Goal: Task Accomplishment & Management: Manage account settings

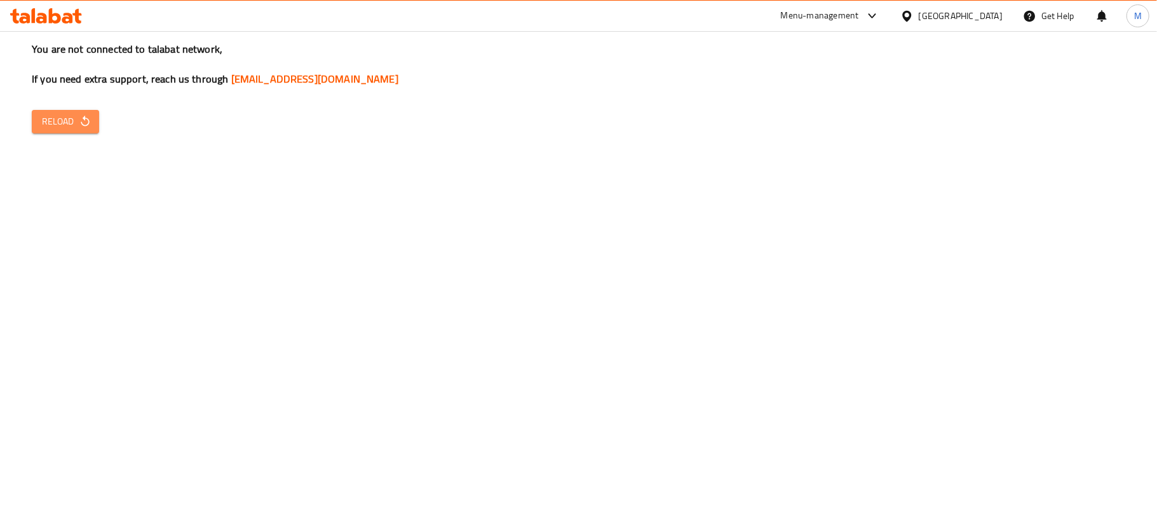
click at [42, 122] on span "Reload" at bounding box center [65, 122] width 47 height 16
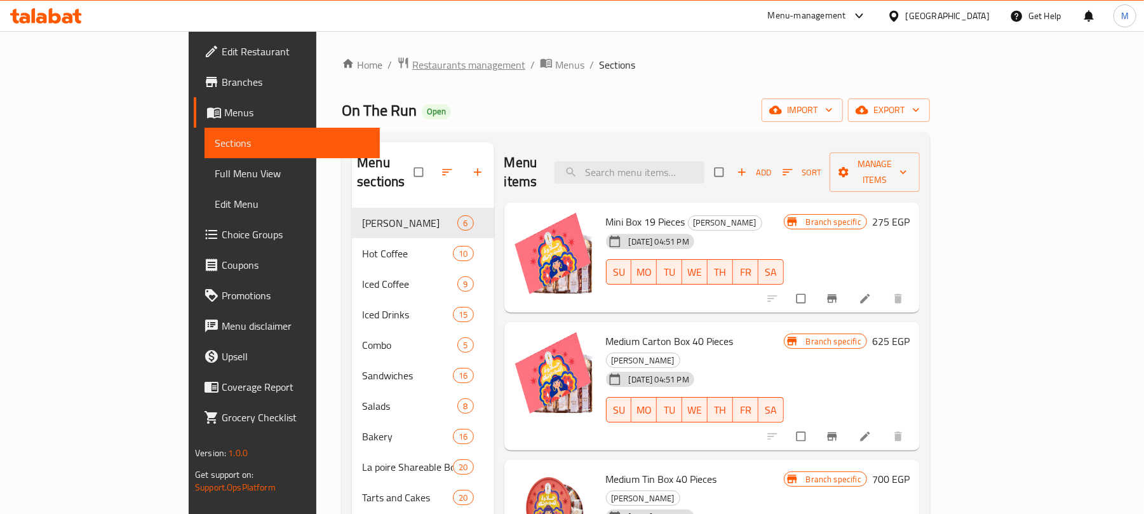
click at [412, 64] on span "Restaurants management" at bounding box center [468, 64] width 113 height 15
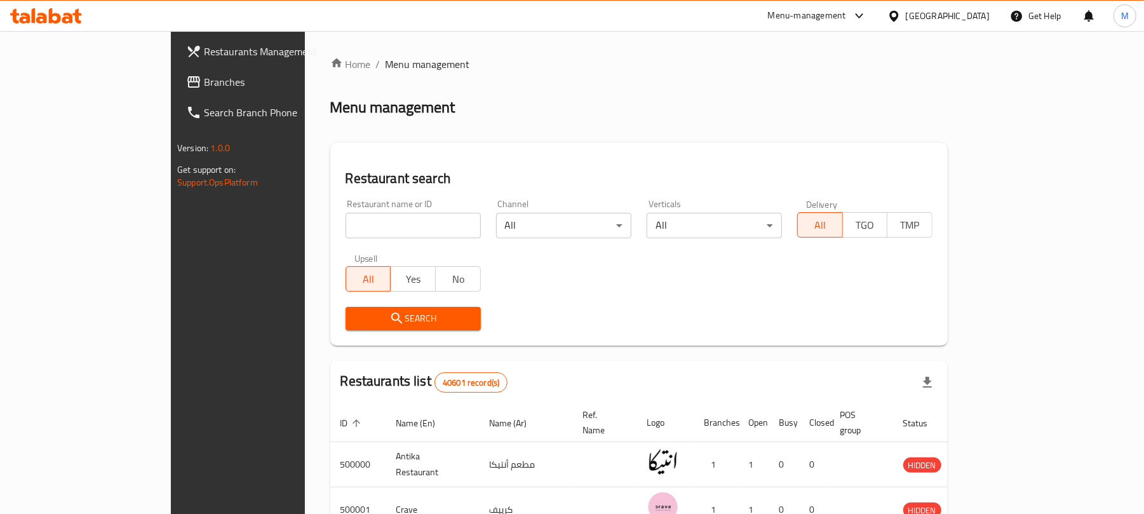
click at [346, 217] on input "search" at bounding box center [413, 225] width 135 height 25
paste input "702059"
type input "702059"
click button "Search" at bounding box center [413, 319] width 135 height 24
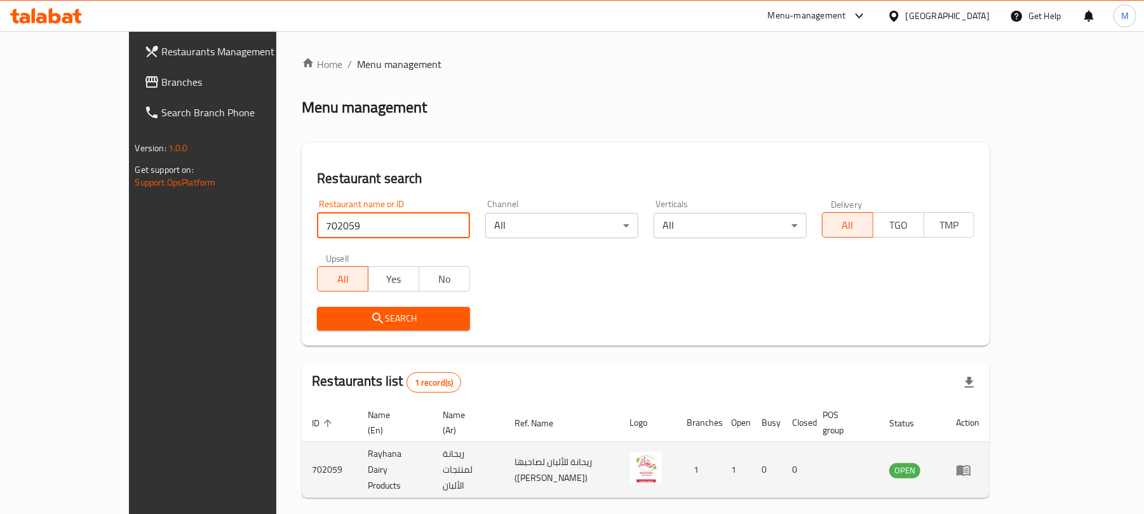
click at [358, 453] on td "Rayhana Dairy Products" at bounding box center [395, 470] width 75 height 56
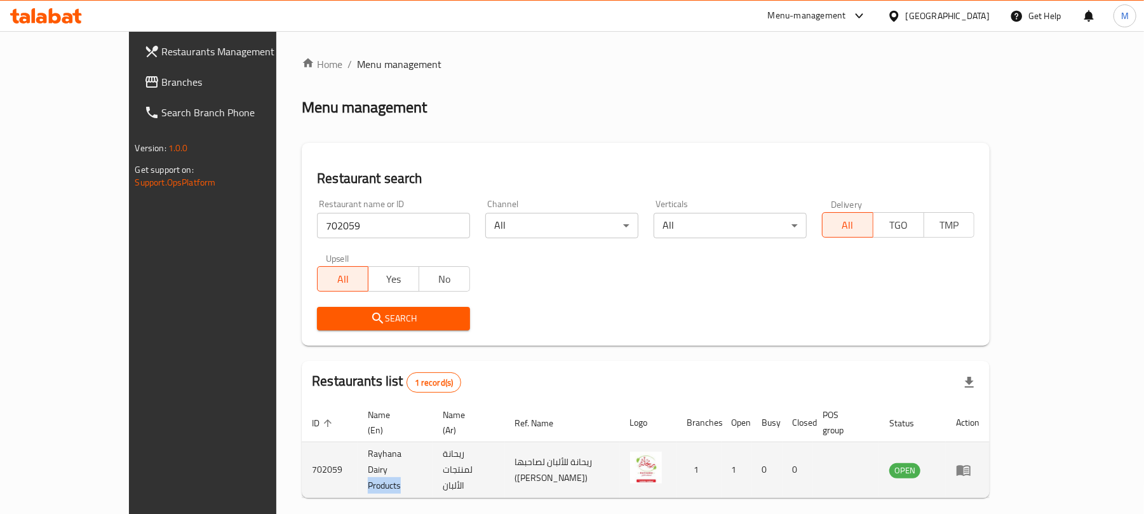
click at [358, 453] on td "Rayhana Dairy Products" at bounding box center [395, 470] width 75 height 56
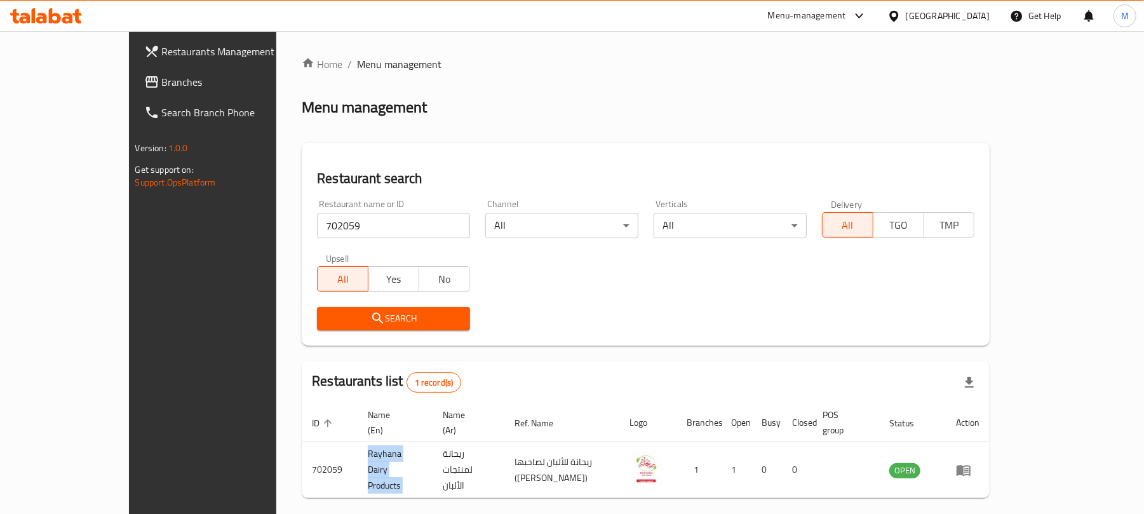
copy td "Rayhana Dairy Products"
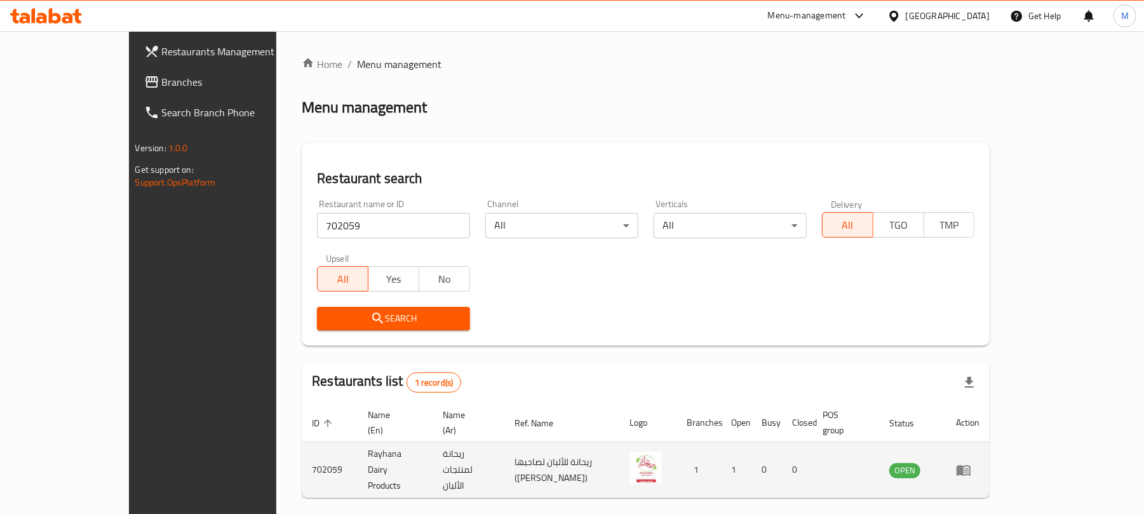
click at [448, 451] on td "ريحانة لمنتجات الألبان" at bounding box center [469, 470] width 72 height 56
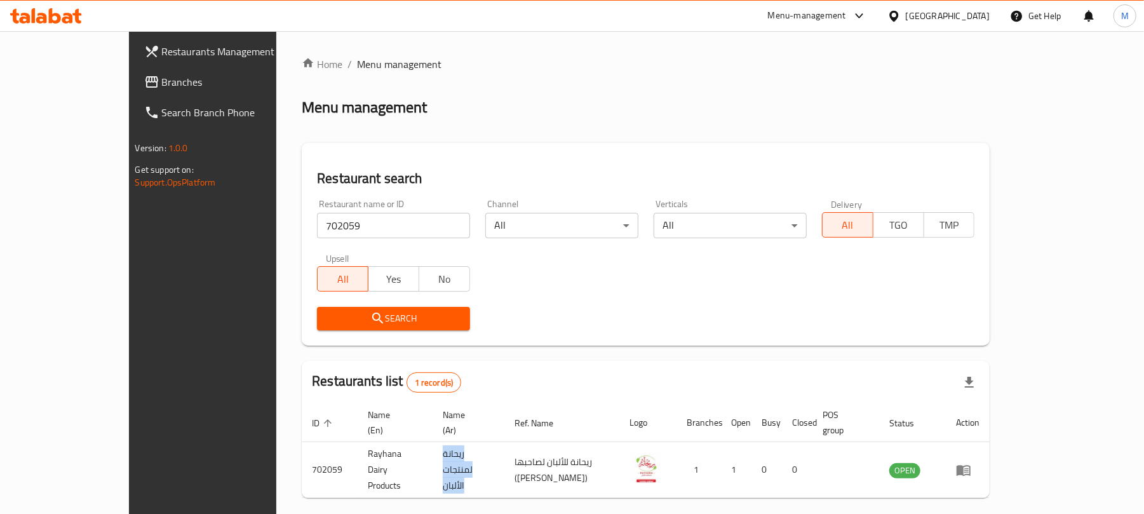
copy td "ريحانة لمنتجات الألبان"
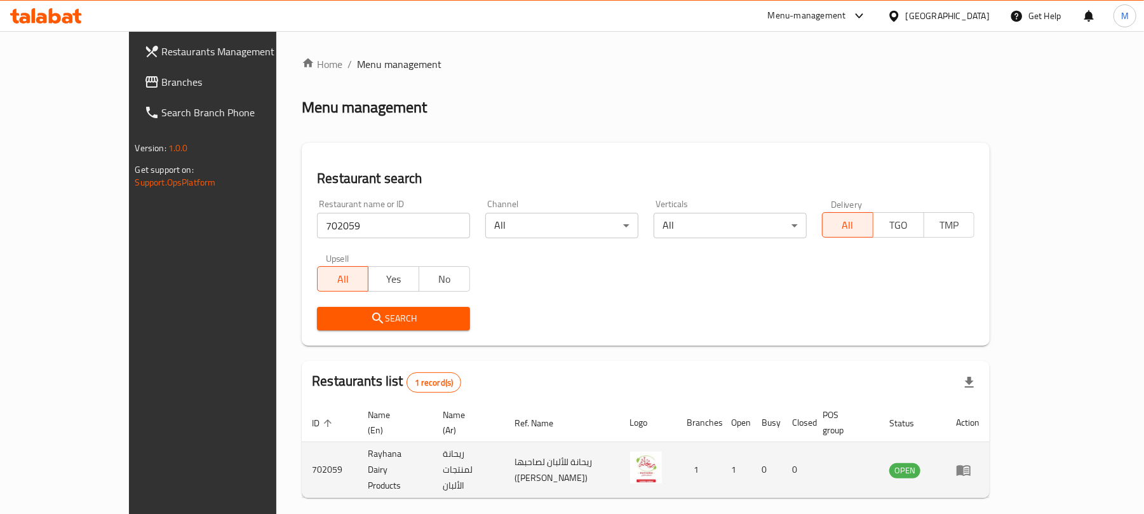
click at [302, 451] on td "702059" at bounding box center [330, 470] width 56 height 56
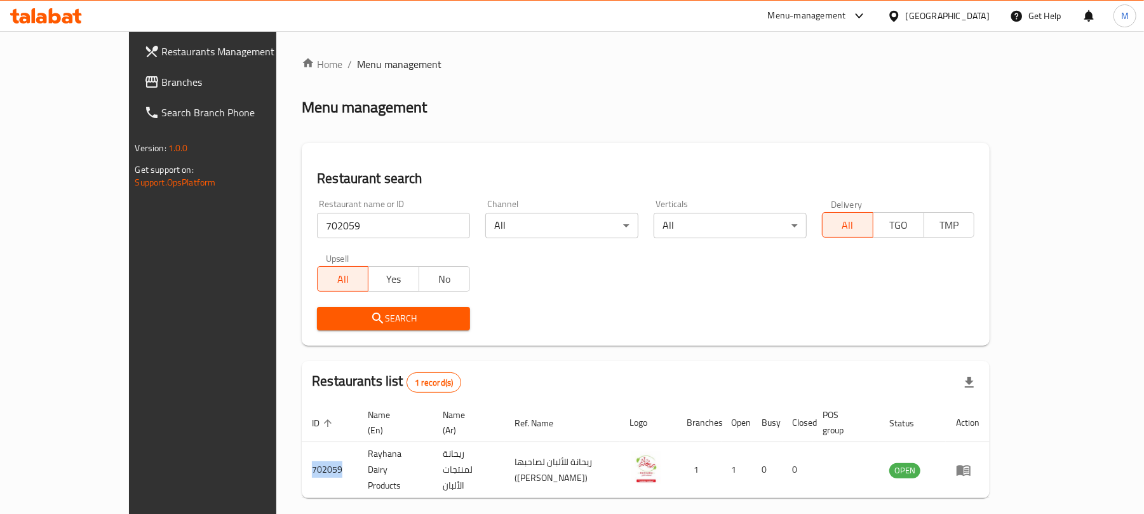
copy td "702059"
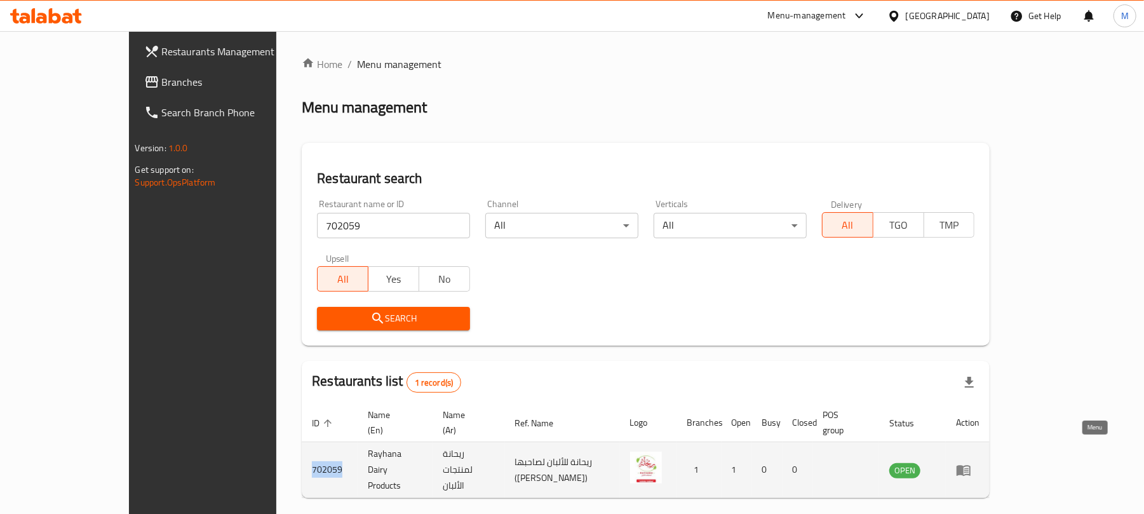
click at [972, 463] on icon "enhanced table" at bounding box center [963, 470] width 15 height 15
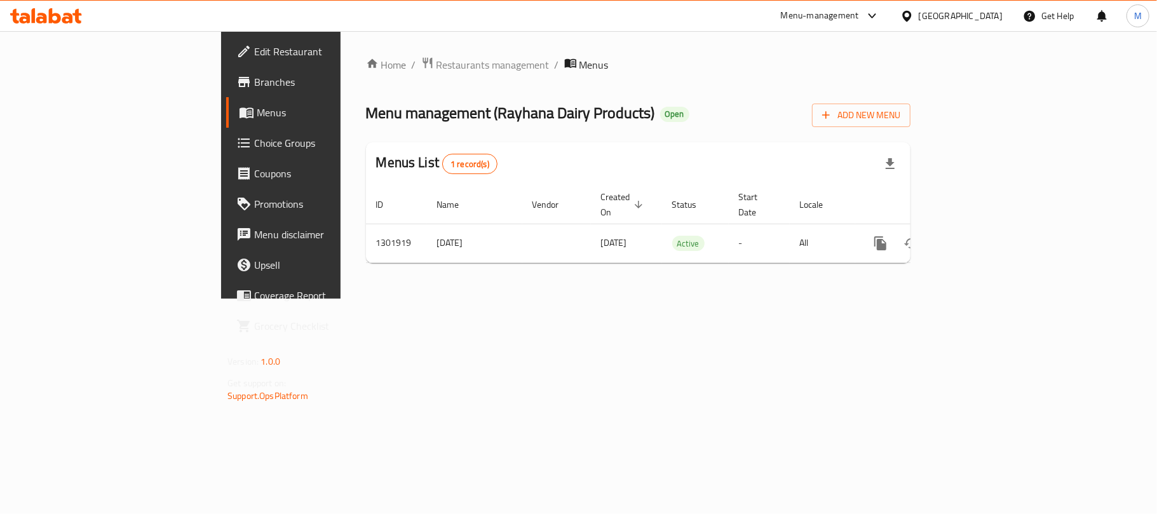
click at [254, 84] on span "Branches" at bounding box center [329, 81] width 150 height 15
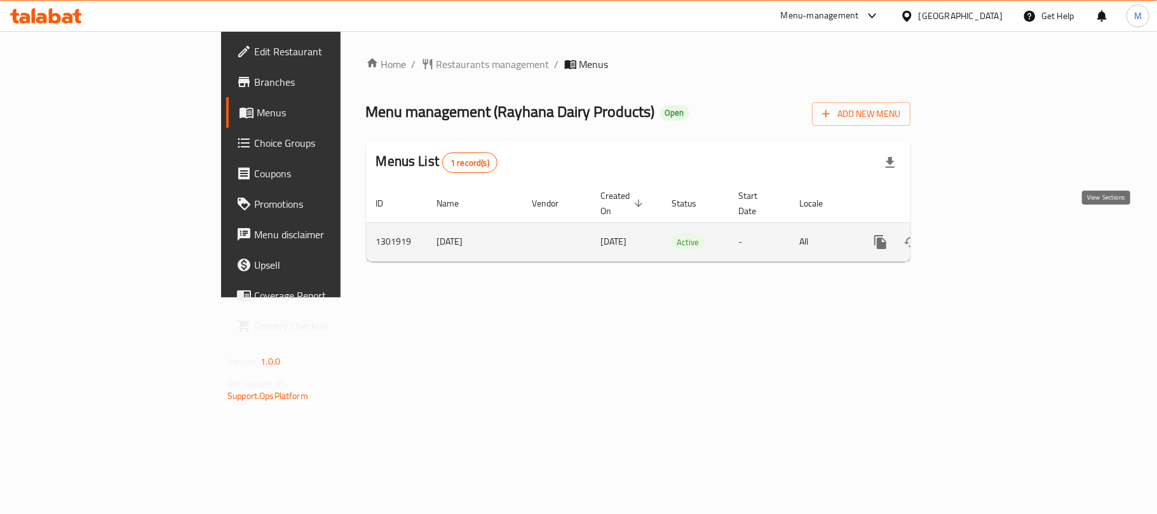
click at [980, 234] on icon "enhanced table" at bounding box center [972, 241] width 15 height 15
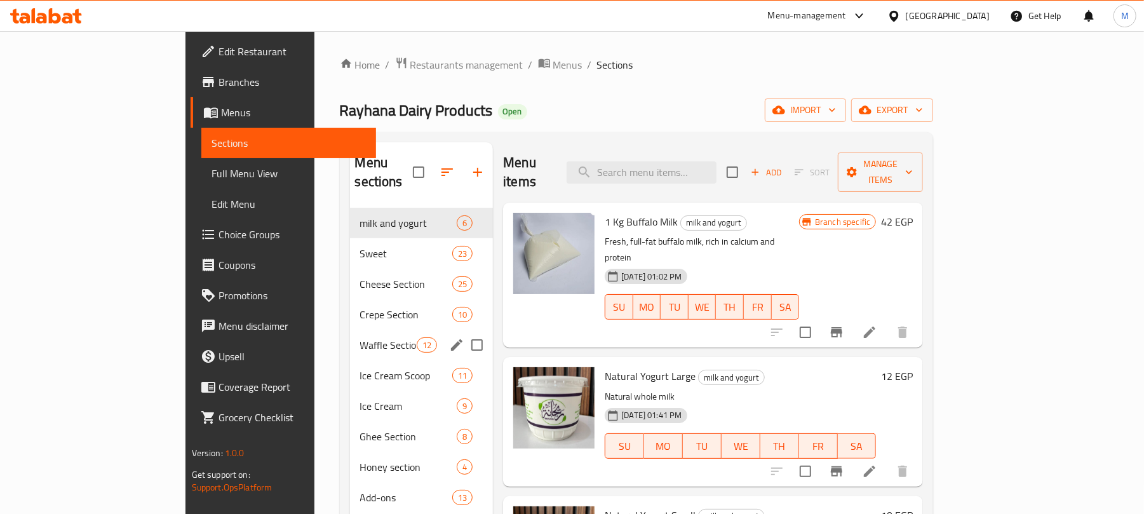
scroll to position [85, 0]
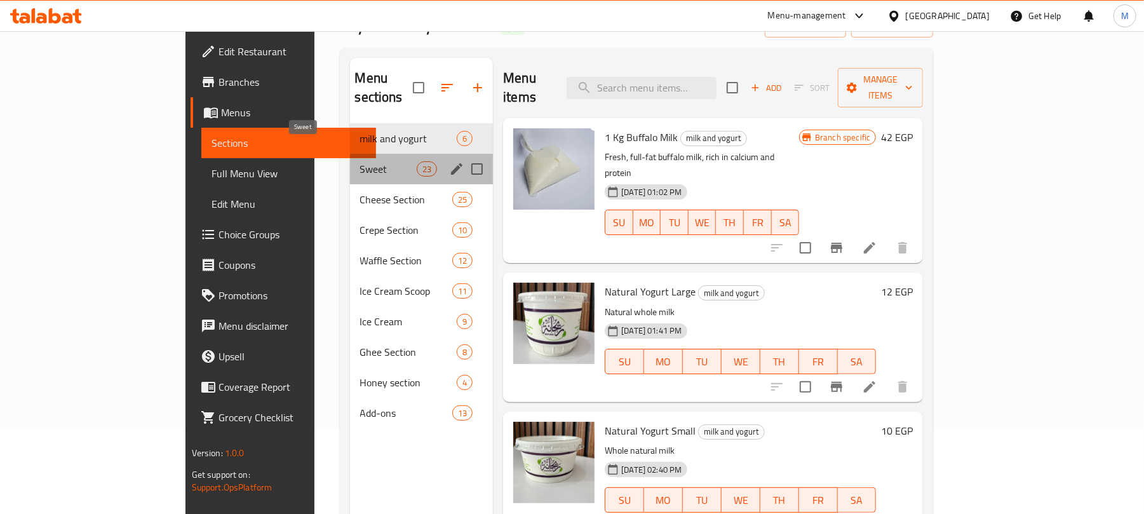
click at [360, 161] on span "Sweet" at bounding box center [388, 168] width 57 height 15
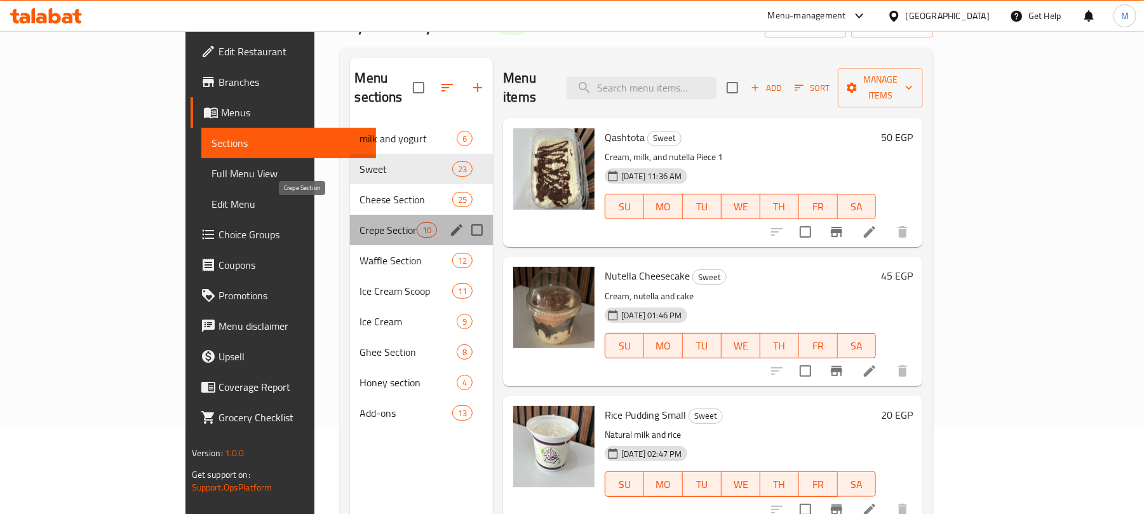
click at [360, 222] on span "Crepe Section" at bounding box center [388, 229] width 57 height 15
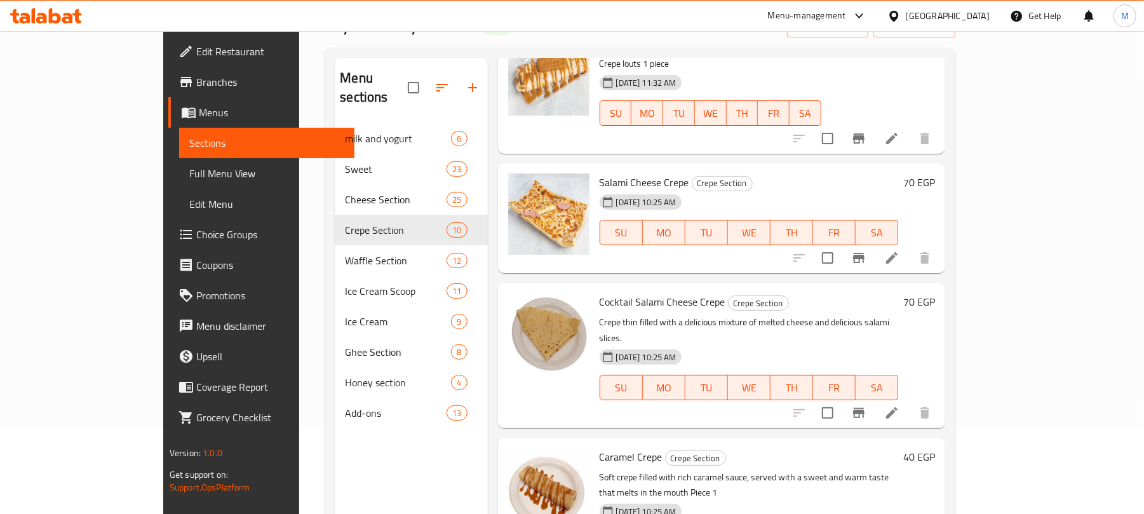
scroll to position [508, 0]
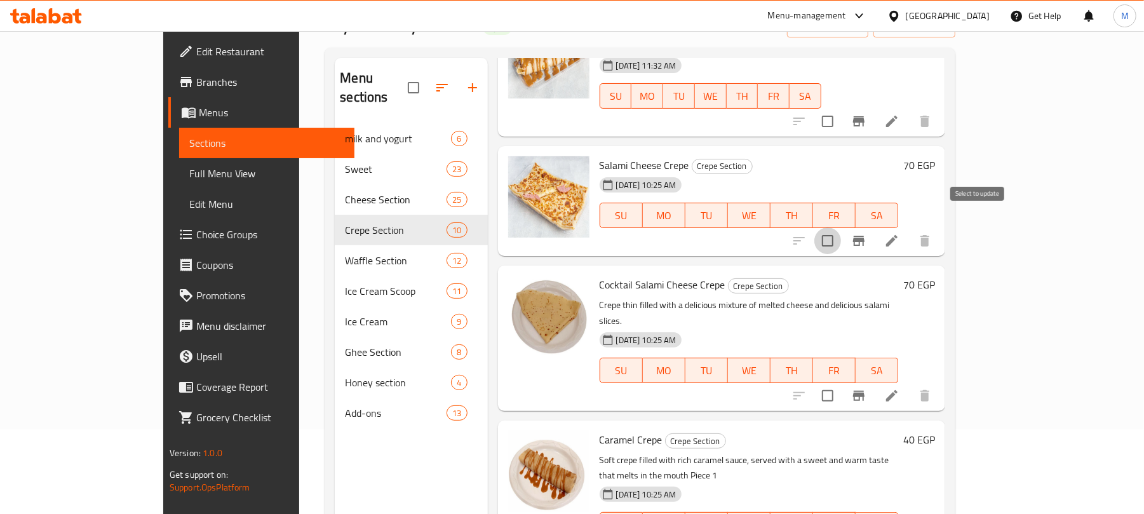
click at [841, 227] on input "checkbox" at bounding box center [828, 240] width 27 height 27
checkbox input "true"
click at [841, 383] on input "checkbox" at bounding box center [828, 396] width 27 height 27
checkbox input "true"
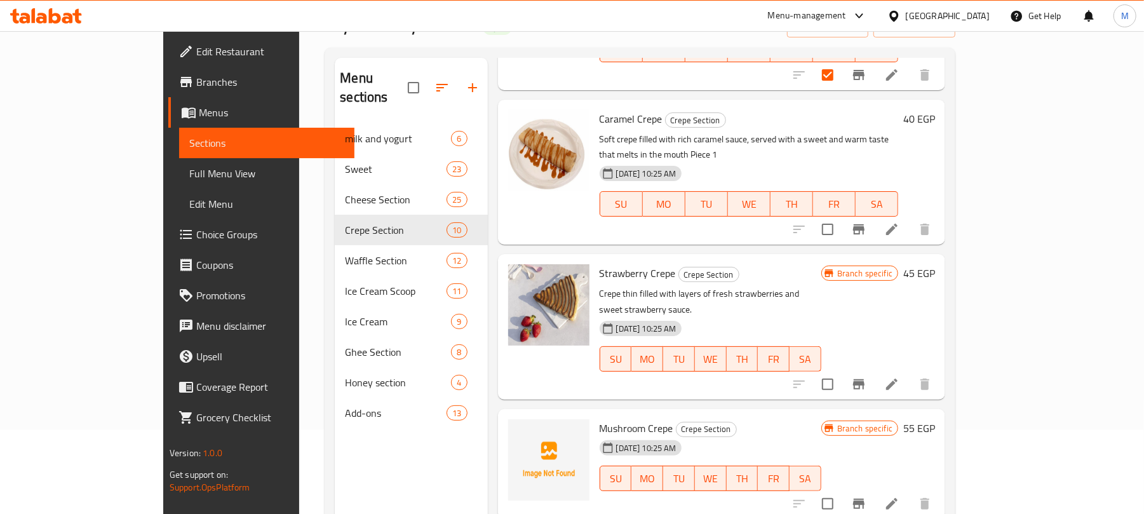
scroll to position [179, 0]
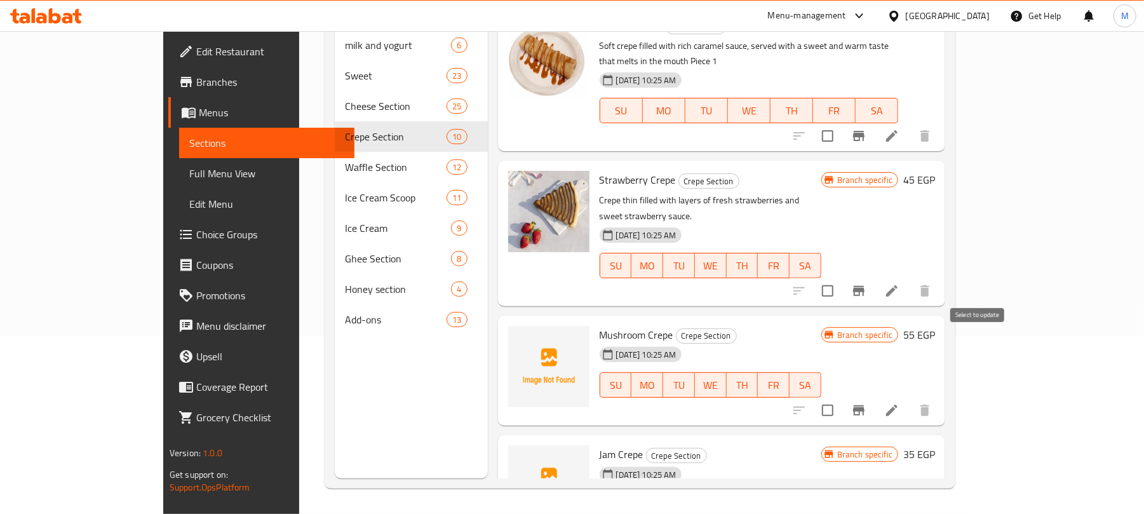
click at [841, 397] on input "checkbox" at bounding box center [828, 410] width 27 height 27
checkbox input "true"
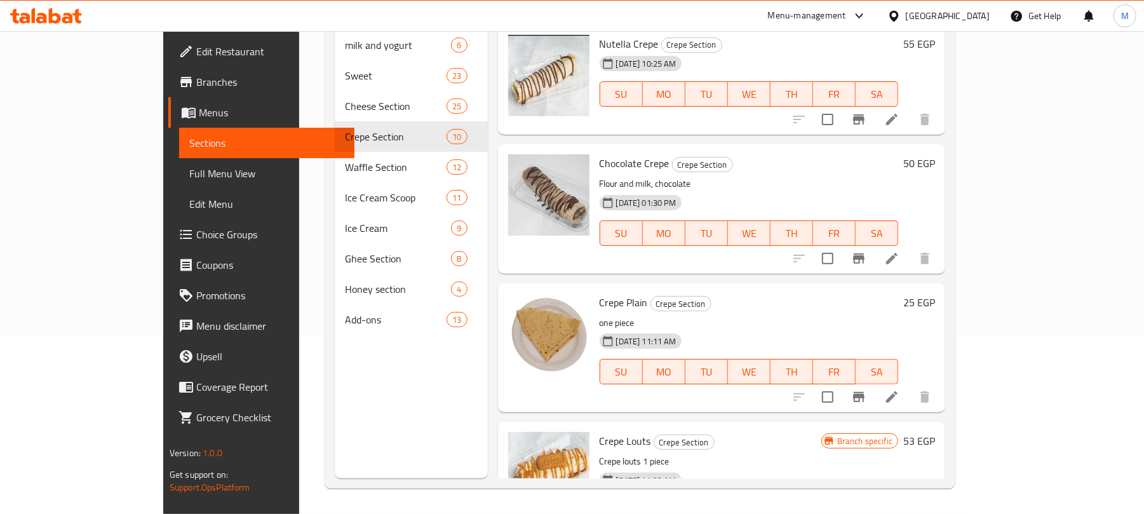
scroll to position [0, 0]
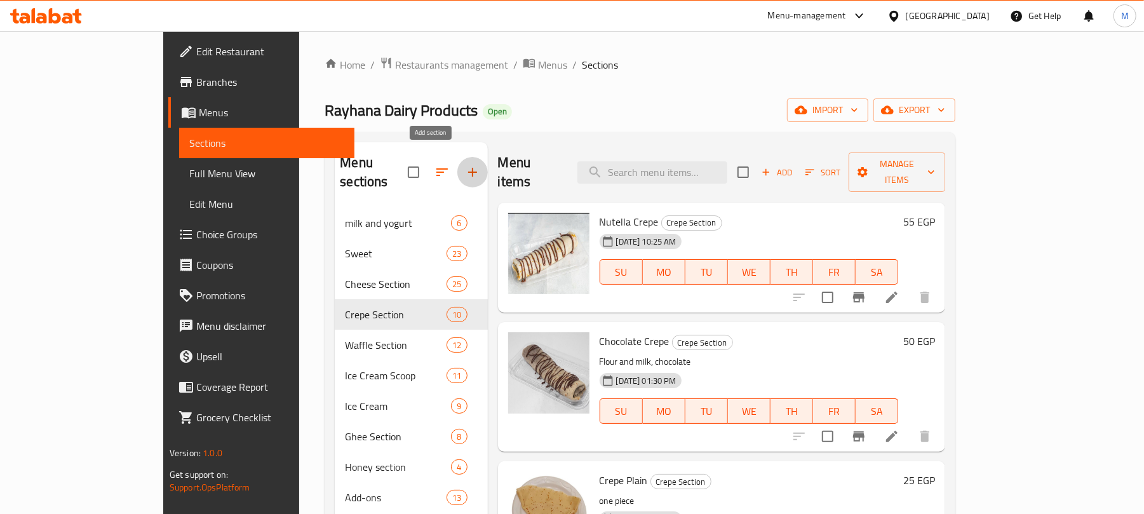
click at [465, 165] on icon "button" at bounding box center [472, 172] width 15 height 15
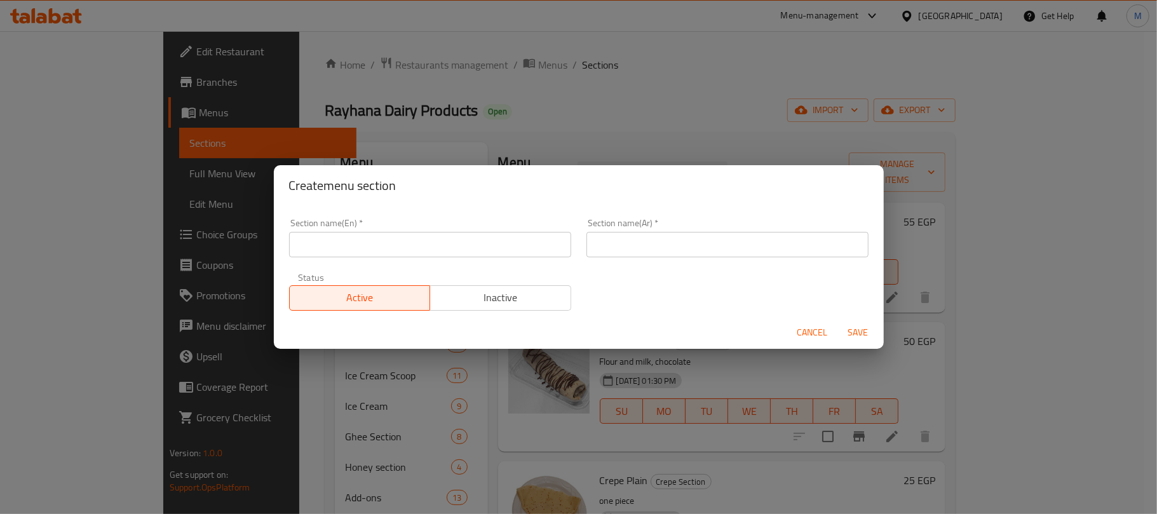
click at [407, 253] on input "text" at bounding box center [430, 244] width 282 height 25
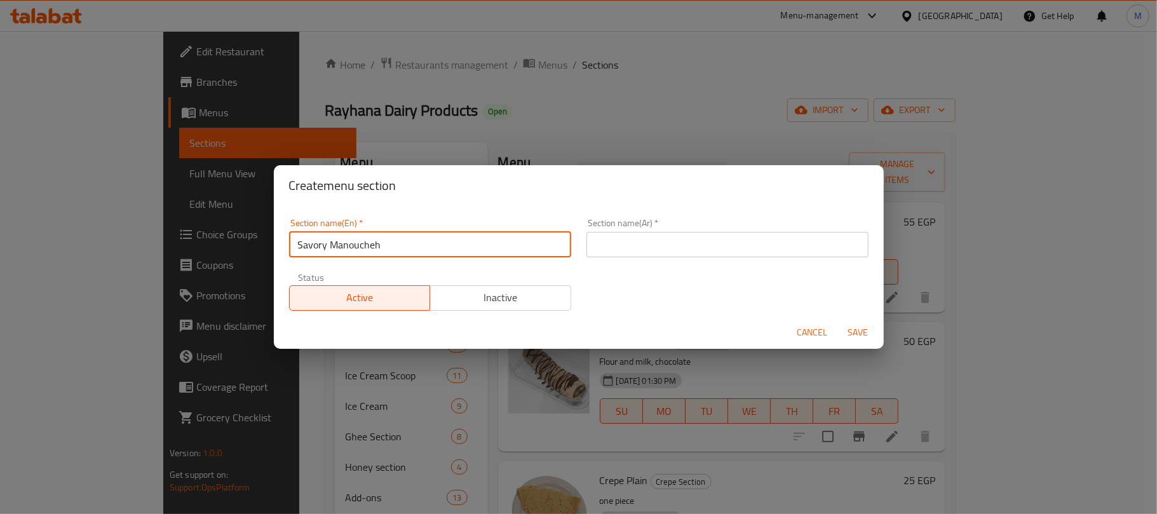
click at [360, 250] on input "Savory Manoucheh" at bounding box center [430, 244] width 282 height 25
type input "Savory Crepes"
click at [816, 243] on input "text" at bounding box center [727, 244] width 282 height 25
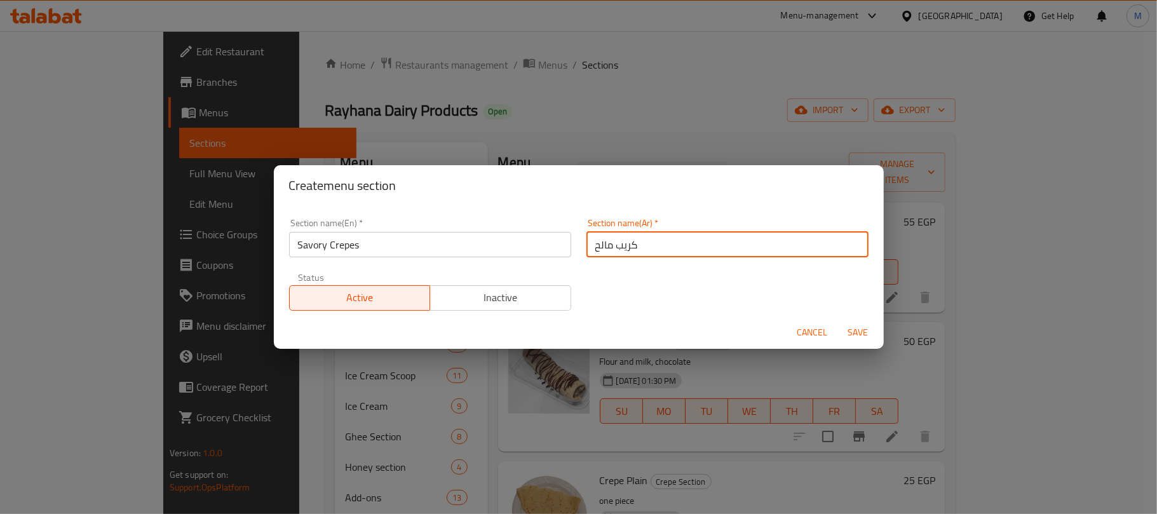
type input "كريب مالح"
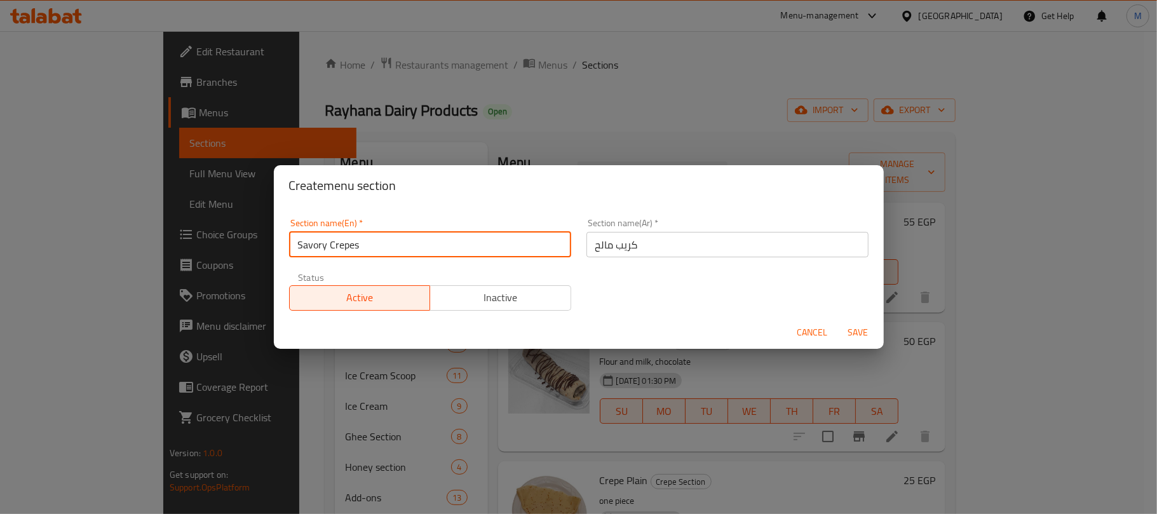
click at [441, 244] on input "Savory Crepes" at bounding box center [430, 244] width 282 height 25
click at [453, 248] on input "Savory Crepe" at bounding box center [430, 244] width 282 height 25
type input "Savory Crepe"
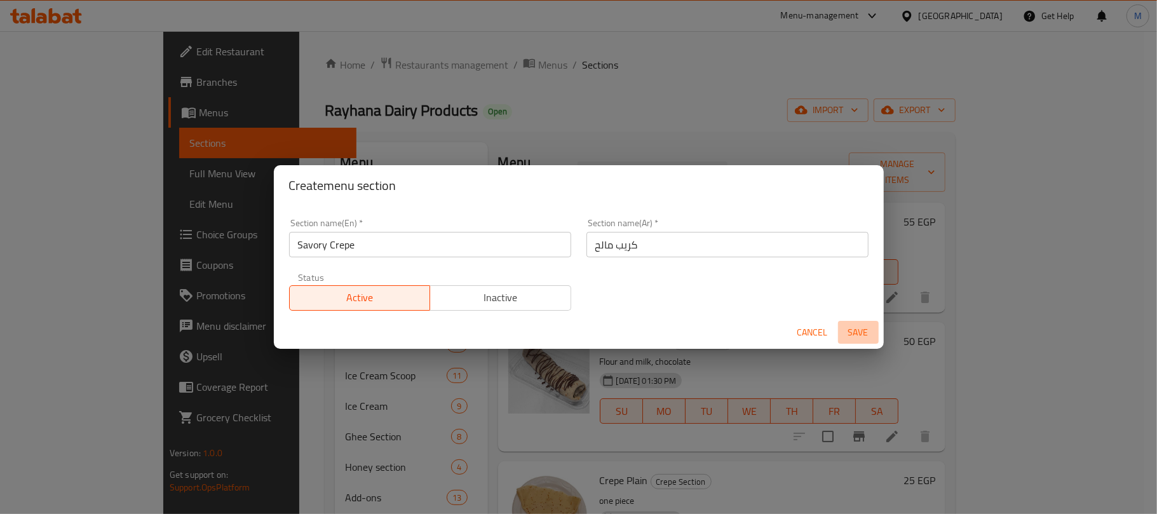
click at [863, 335] on span "Save" at bounding box center [858, 333] width 30 height 16
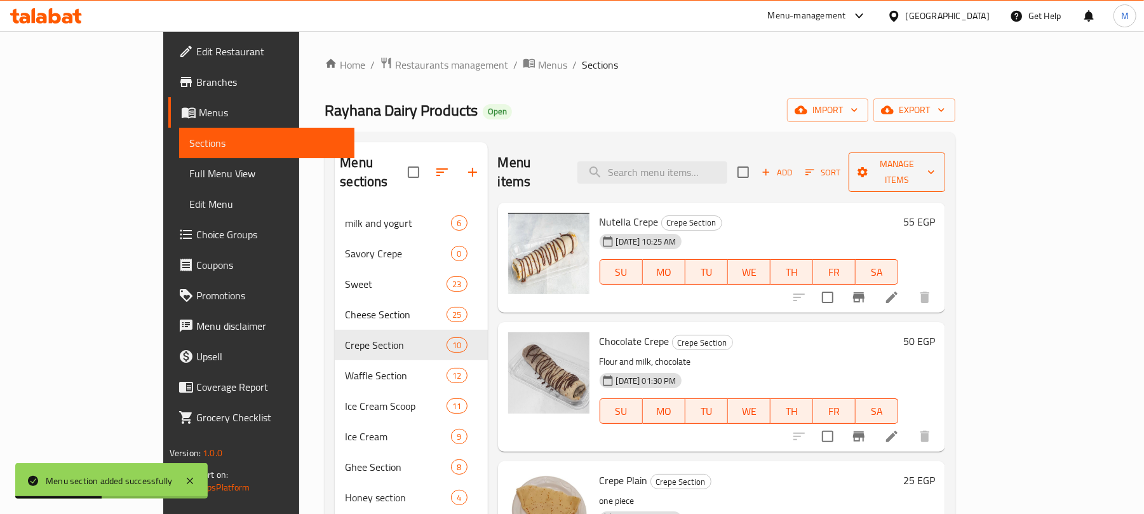
click at [935, 169] on span "Manage items" at bounding box center [897, 172] width 76 height 32
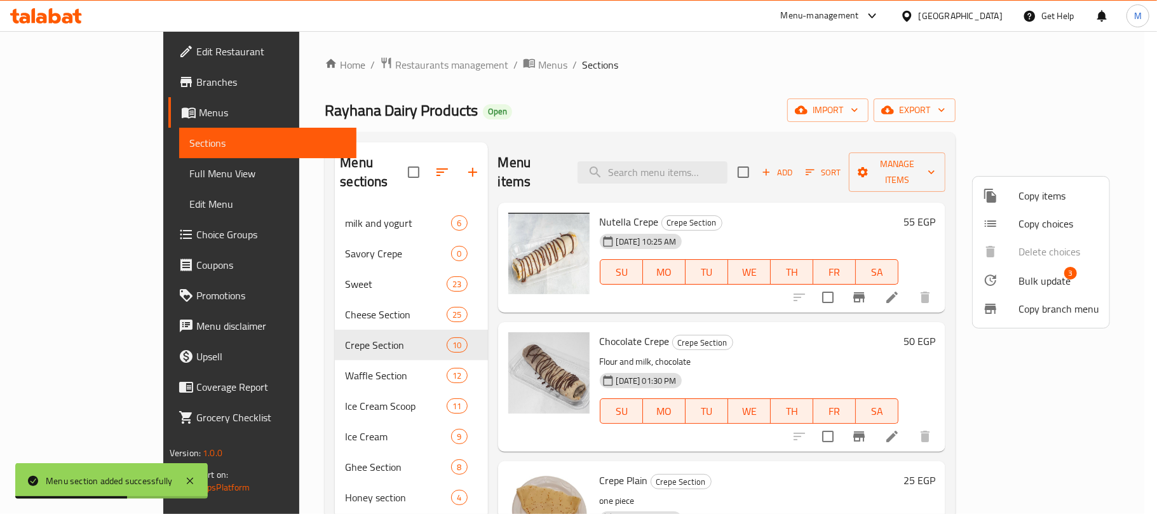
click at [1036, 278] on span "Bulk update" at bounding box center [1045, 280] width 52 height 15
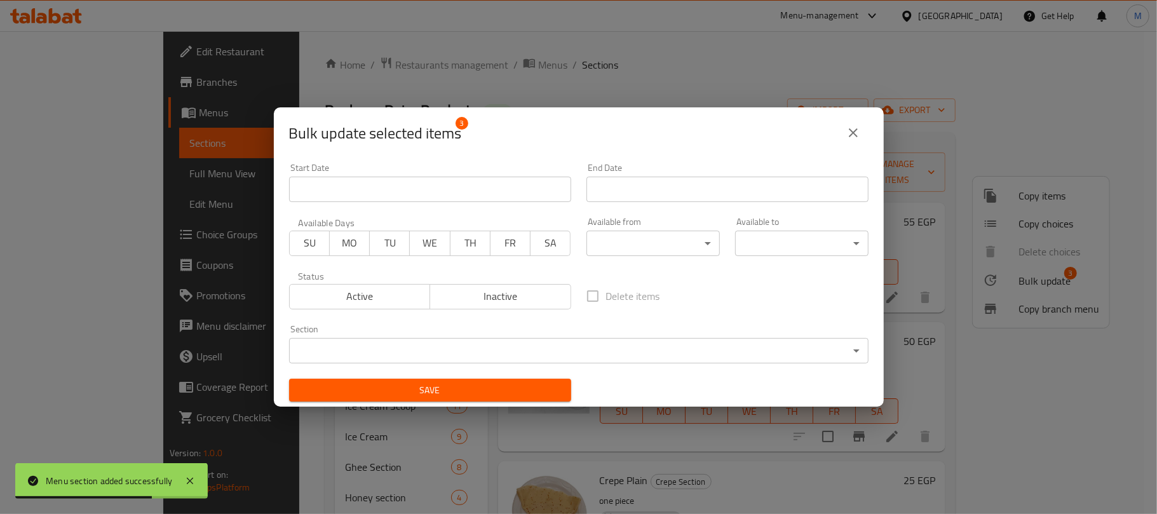
click at [402, 339] on body "Menu section added successfully ​ Menu-management Egypt Get Help M Edit Restaur…" at bounding box center [578, 272] width 1157 height 483
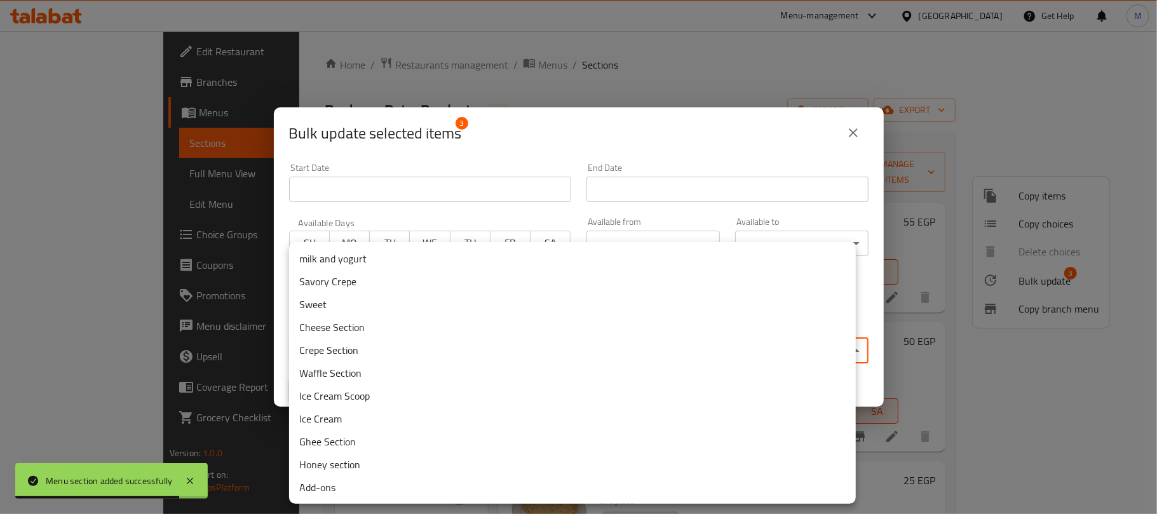
click at [397, 277] on li "Savory Crepe" at bounding box center [572, 281] width 567 height 23
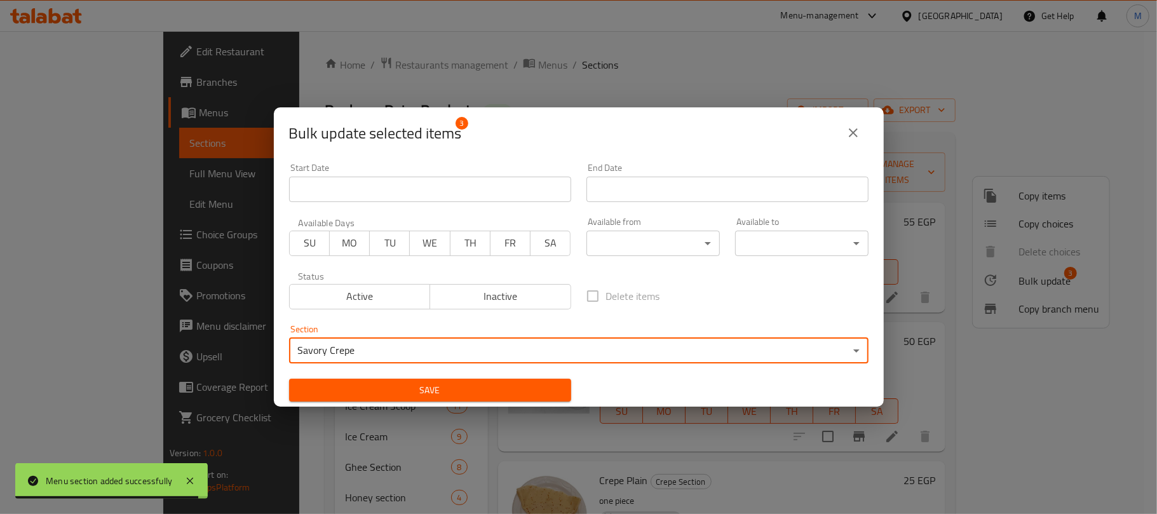
click at [433, 386] on span "Save" at bounding box center [430, 391] width 262 height 16
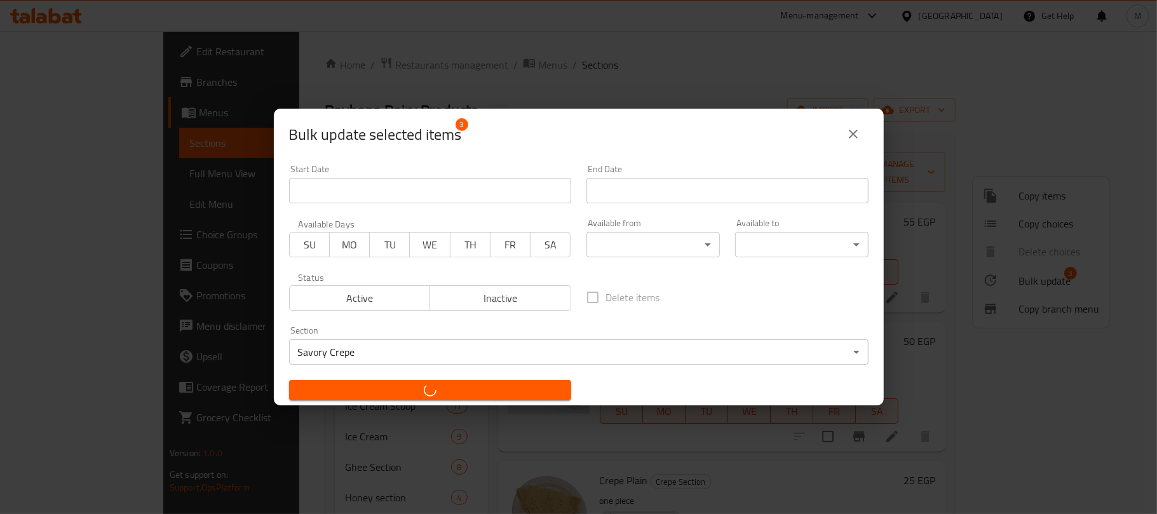
checkbox input "false"
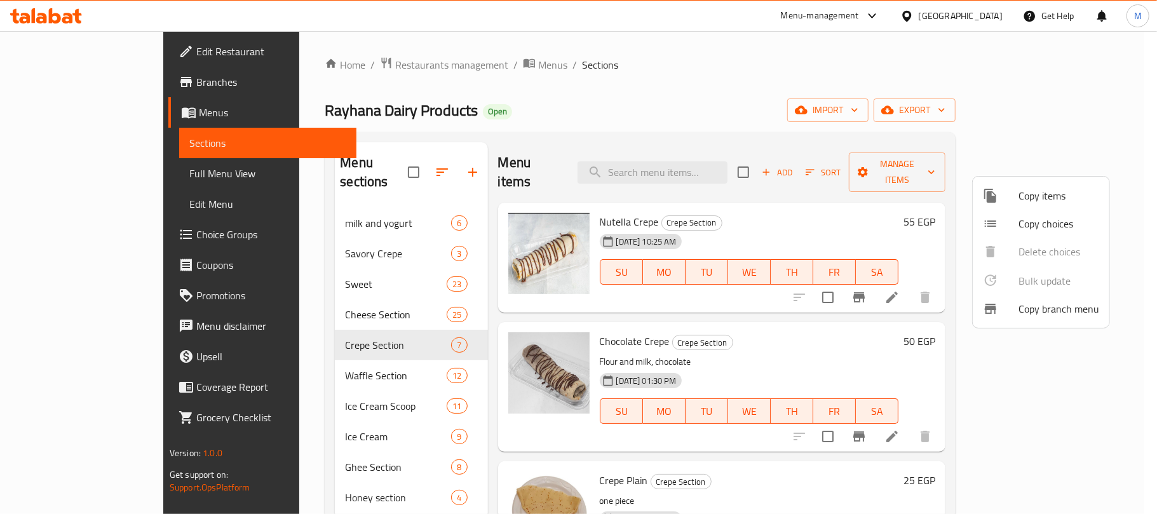
click at [410, 323] on div at bounding box center [578, 257] width 1157 height 514
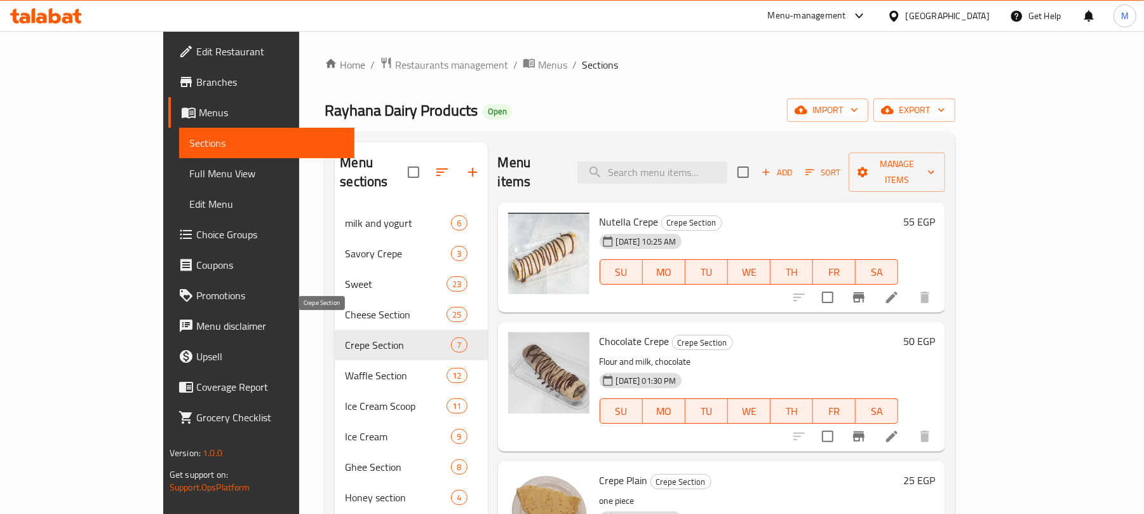
click at [375, 337] on span "Crepe Section" at bounding box center [398, 344] width 106 height 15
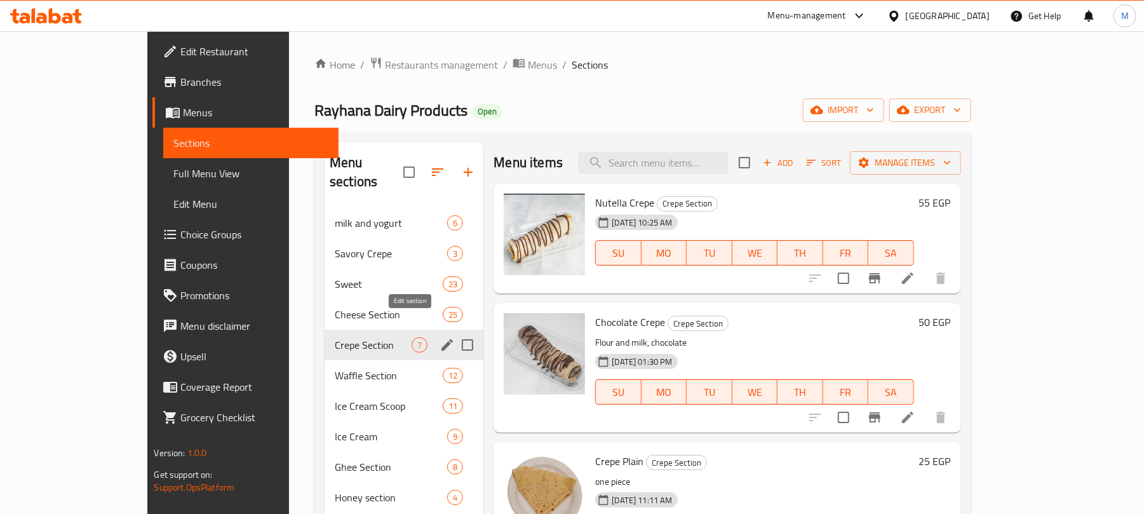
click at [442, 339] on icon "edit" at bounding box center [447, 344] width 11 height 11
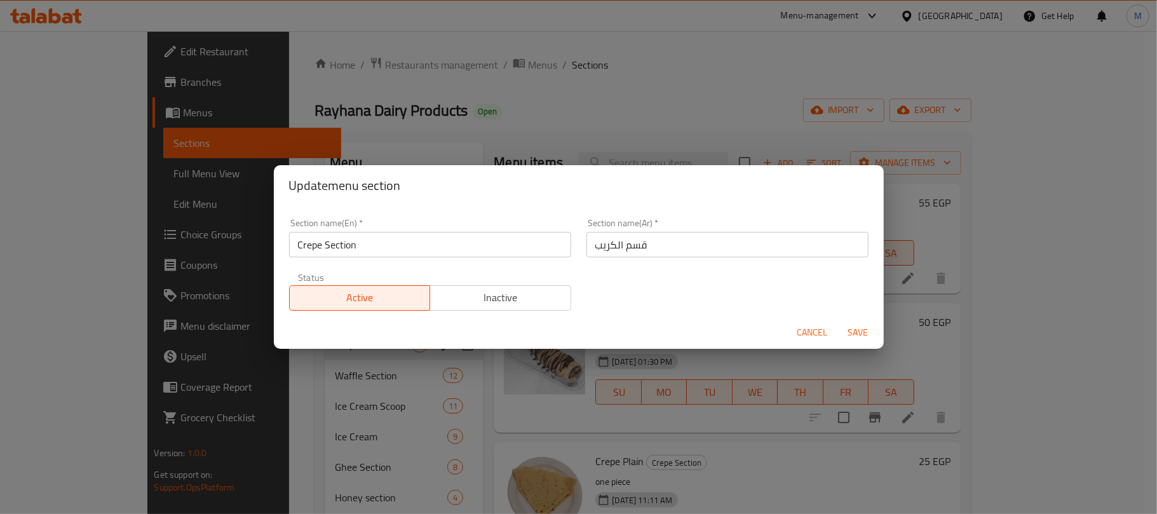
click at [342, 245] on input "Crepe Section" at bounding box center [430, 244] width 282 height 25
click at [297, 245] on input "Crepe Section" at bounding box center [430, 244] width 282 height 25
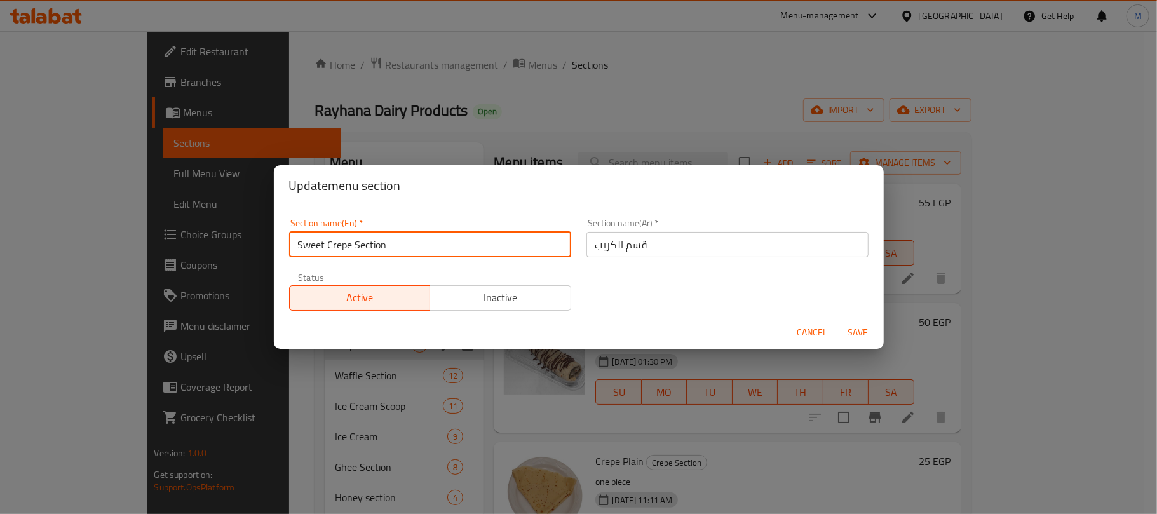
click at [362, 245] on input "Sweet Crepe Section" at bounding box center [430, 244] width 282 height 25
type input "Sweet Crepe"
click at [618, 242] on input "قسم الكريب" at bounding box center [727, 244] width 282 height 25
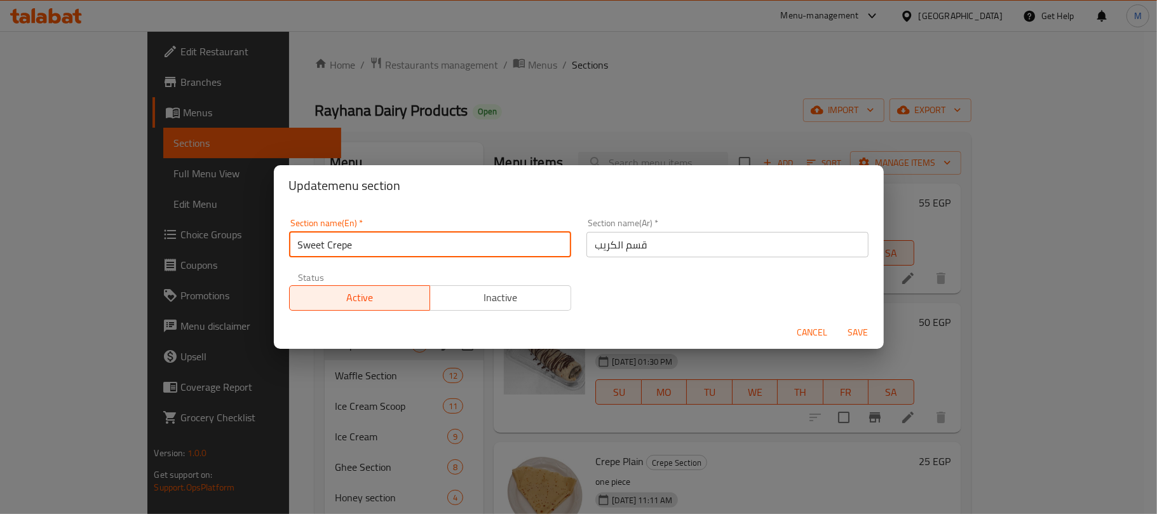
click at [618, 242] on input "قسم الكريب" at bounding box center [727, 244] width 282 height 25
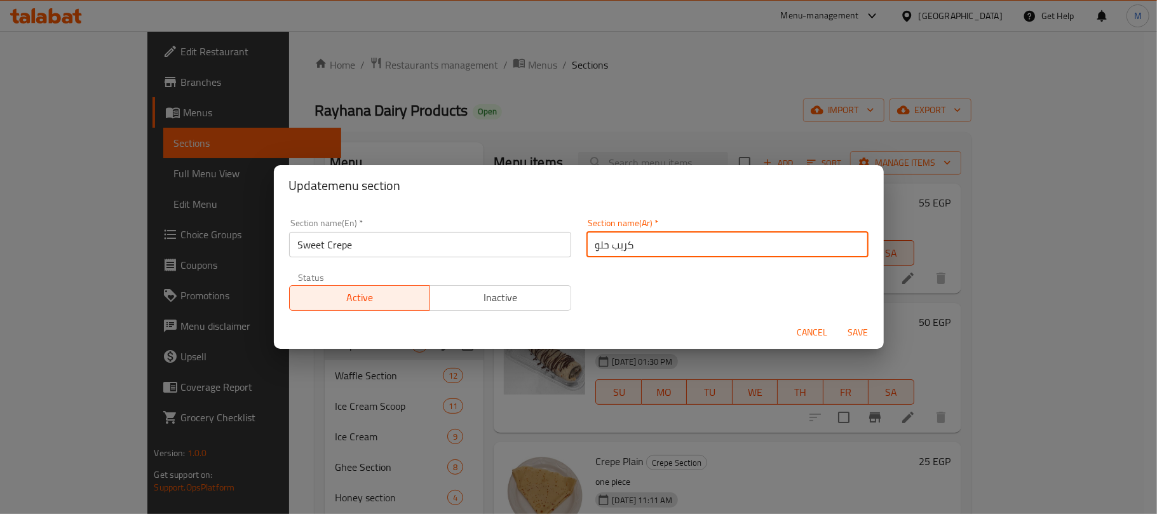
click at [615, 245] on input "كريب حلو" at bounding box center [727, 244] width 282 height 25
type input "كريب حلو"
click at [849, 332] on span "Save" at bounding box center [858, 333] width 30 height 16
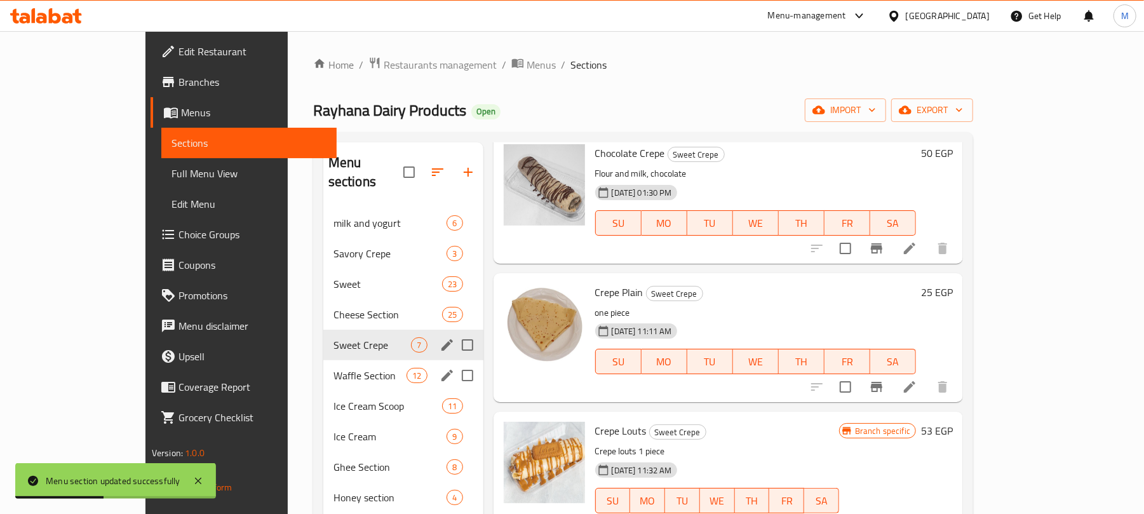
scroll to position [85, 0]
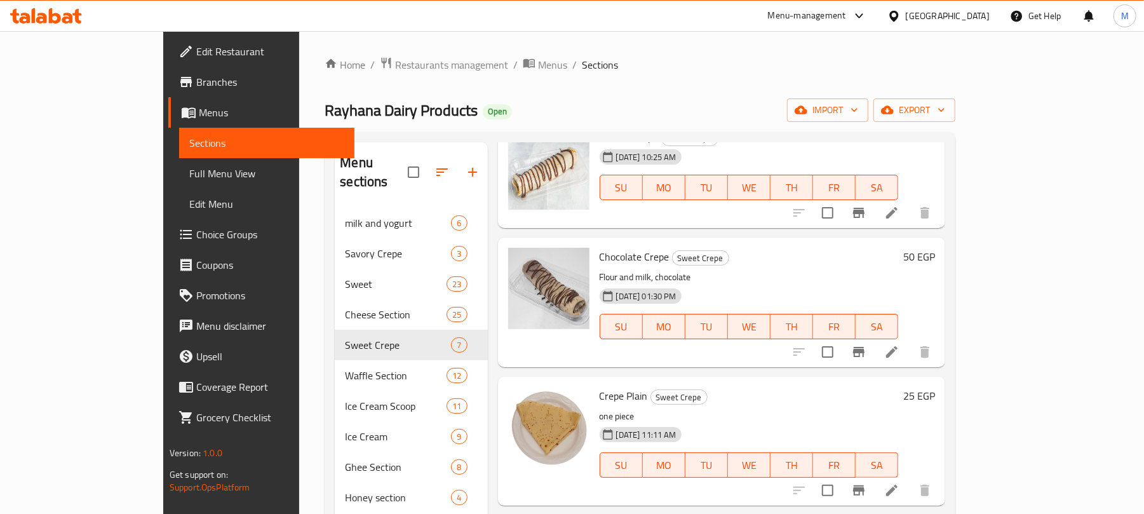
click at [196, 83] on span "Branches" at bounding box center [270, 81] width 148 height 15
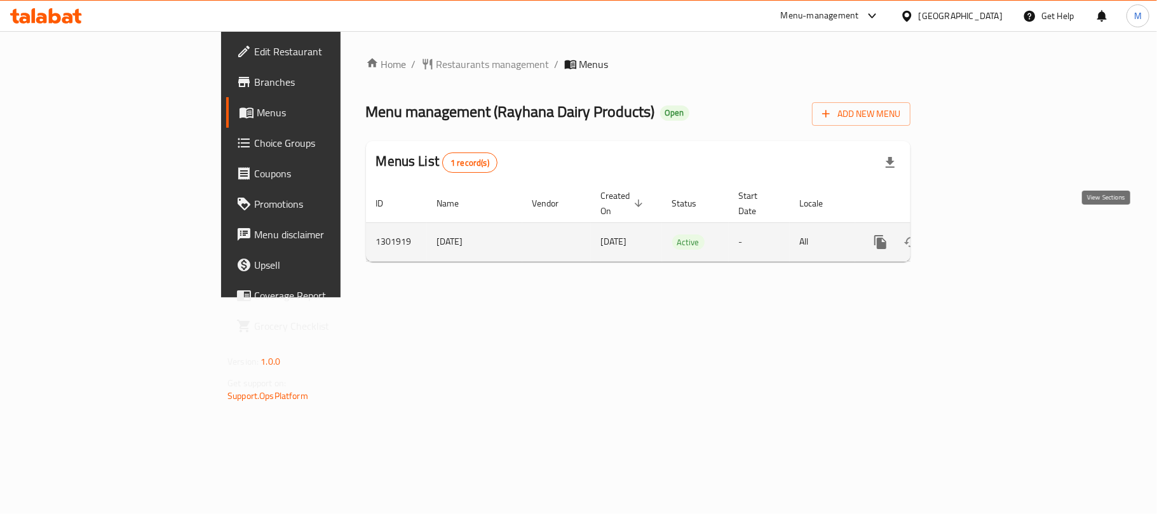
click at [980, 234] on icon "enhanced table" at bounding box center [972, 241] width 15 height 15
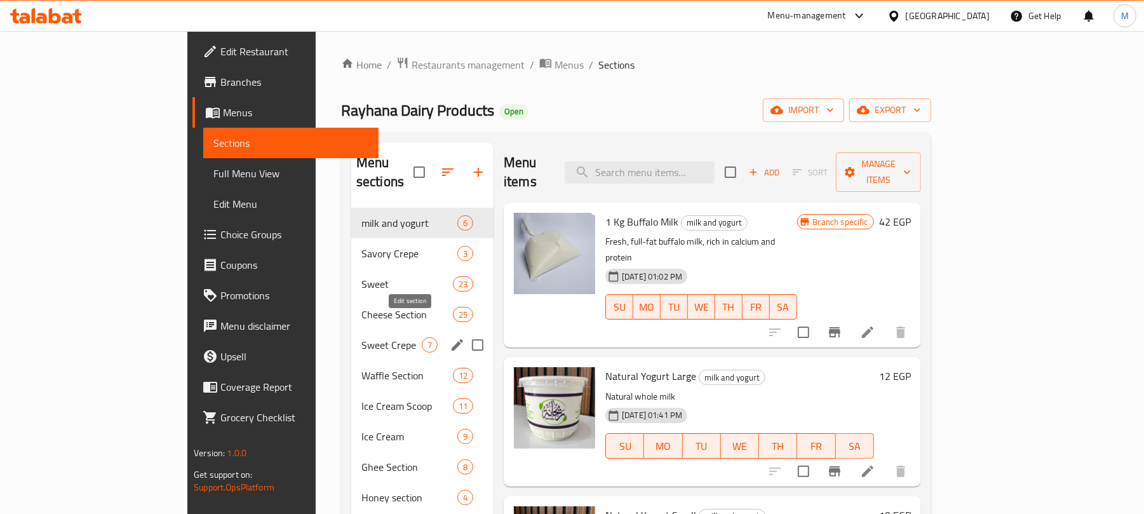
click at [450, 337] on icon "edit" at bounding box center [457, 344] width 15 height 15
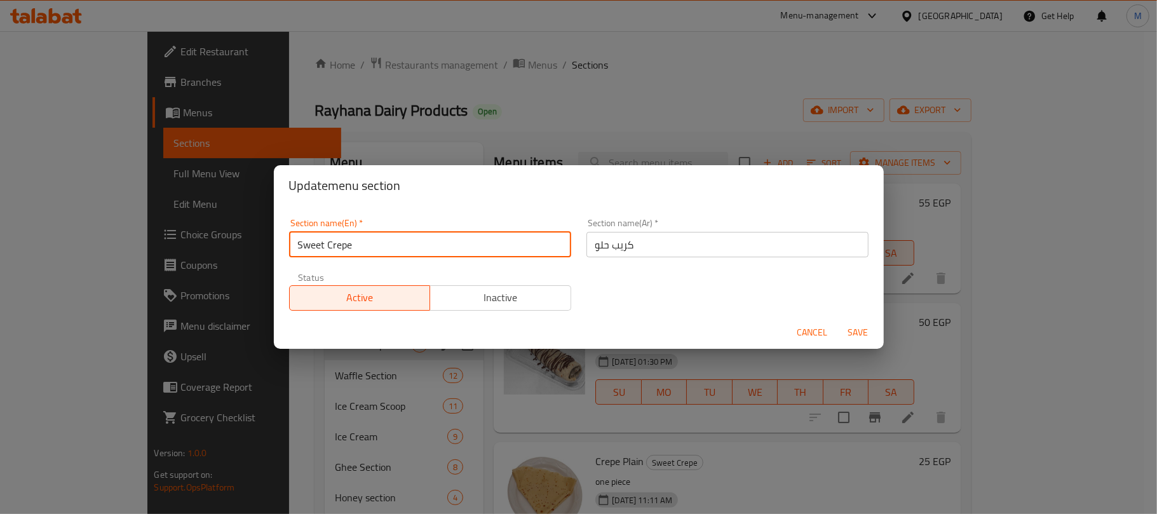
click at [309, 248] on input "Sweet Crepe" at bounding box center [430, 244] width 282 height 25
click at [333, 249] on input "Crepe" at bounding box center [430, 244] width 282 height 25
type input "Crepe Section"
click at [598, 244] on input "كريب حلو" at bounding box center [727, 244] width 282 height 25
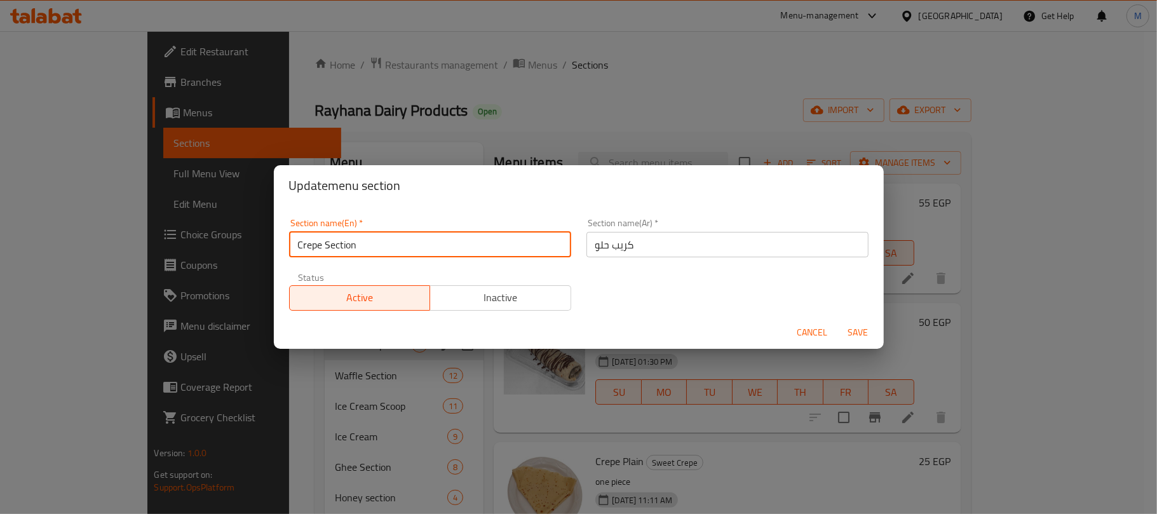
click at [598, 244] on input "كريب حلو" at bounding box center [727, 244] width 282 height 25
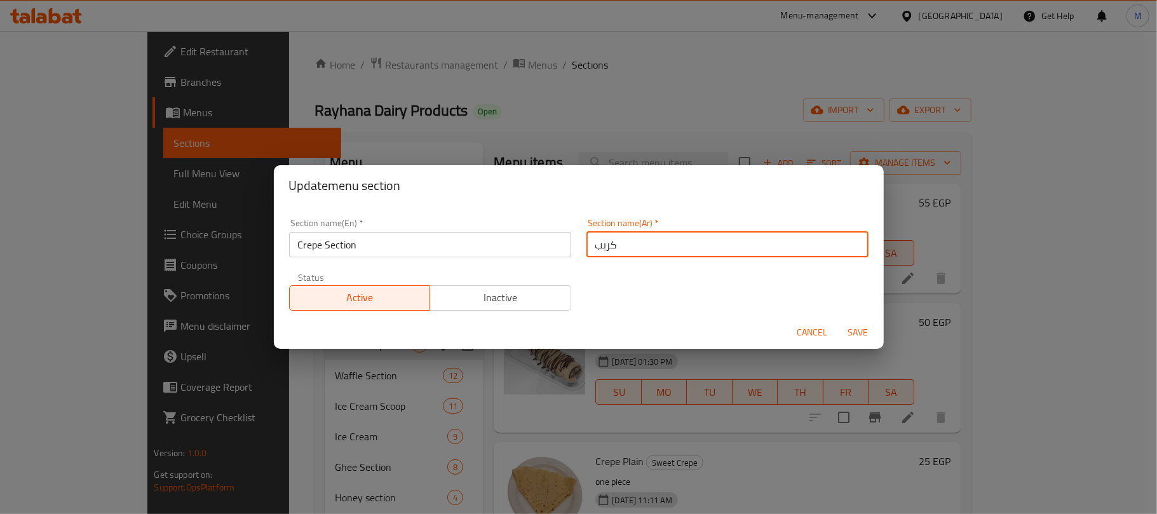
click at [586, 245] on input "كريب" at bounding box center [727, 244] width 282 height 25
type input "قسم الكريب"
click at [849, 329] on span "Save" at bounding box center [858, 333] width 30 height 16
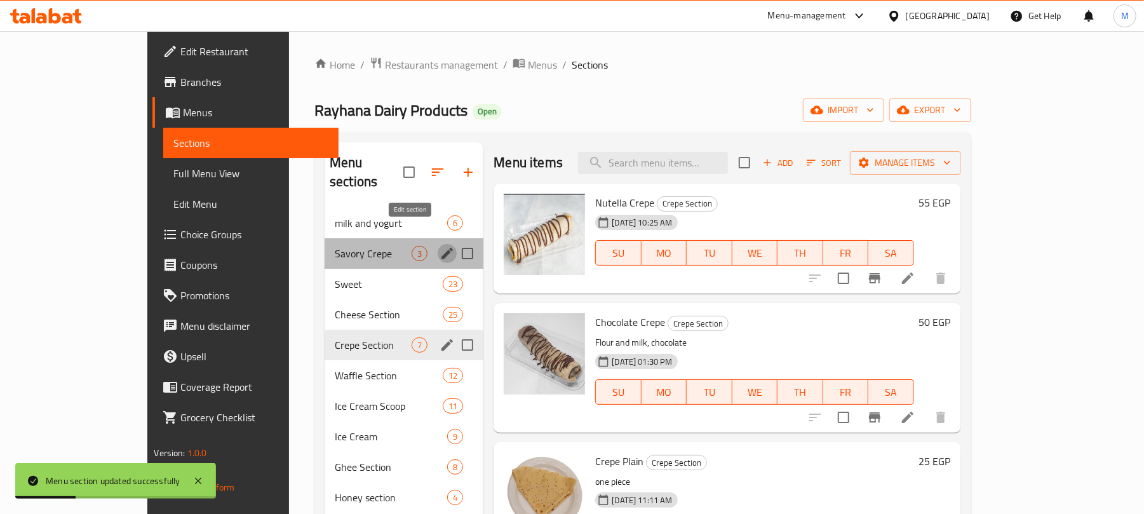
click at [442, 248] on icon "edit" at bounding box center [447, 253] width 11 height 11
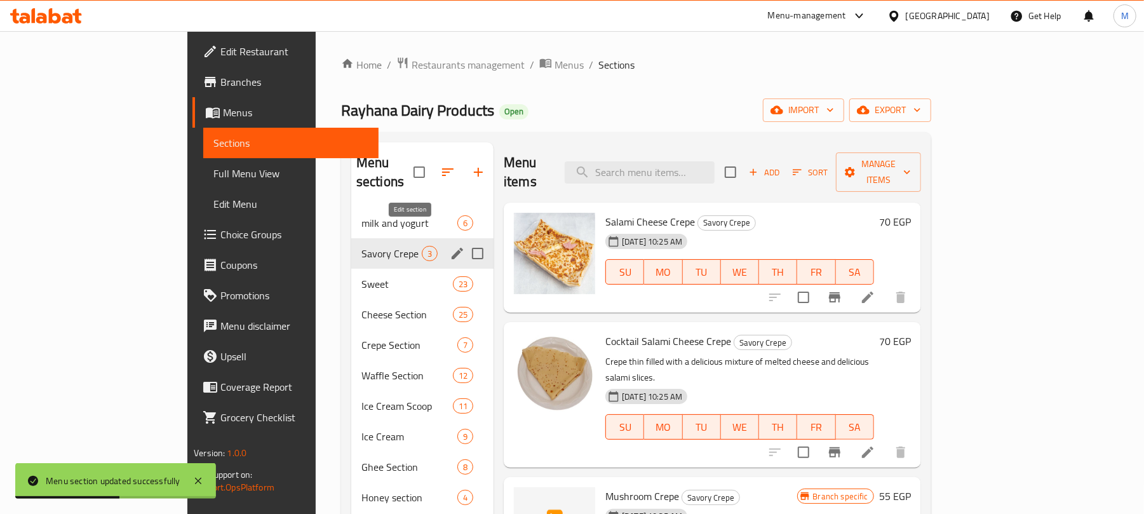
click at [450, 246] on icon "edit" at bounding box center [457, 253] width 15 height 15
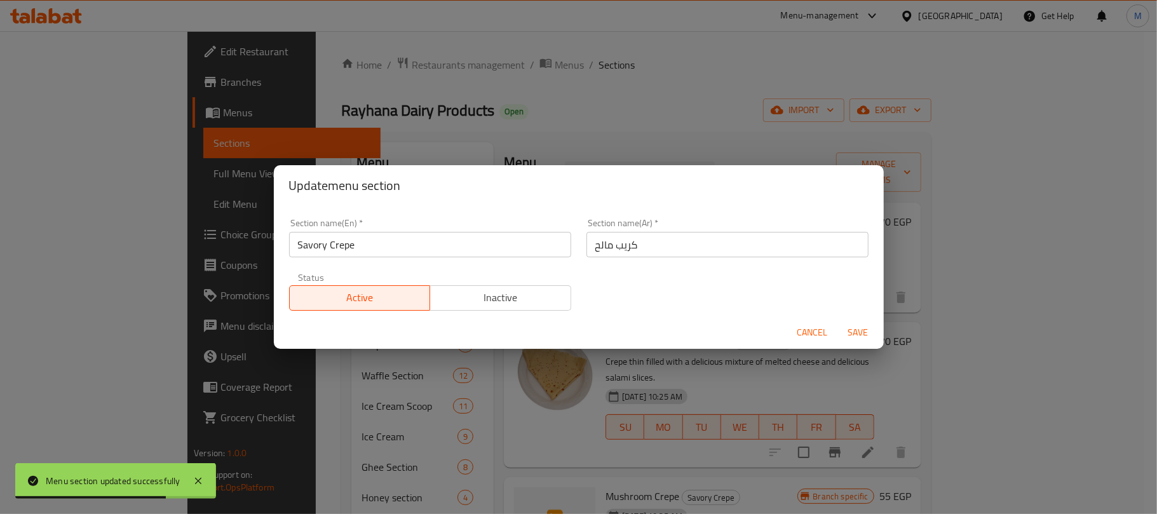
click at [534, 299] on span "Inactive" at bounding box center [500, 297] width 131 height 18
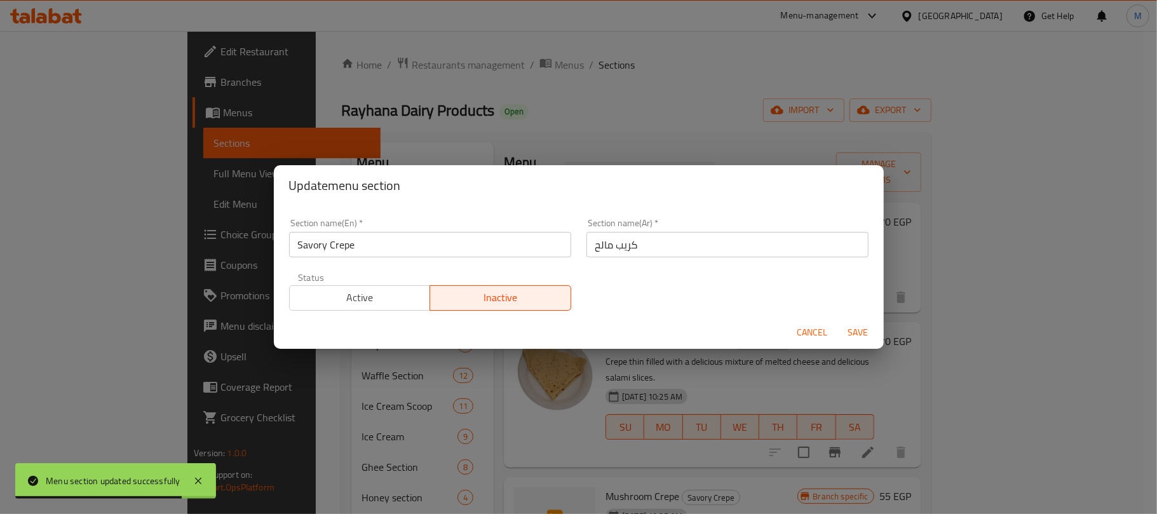
click at [862, 334] on span "Save" at bounding box center [858, 333] width 30 height 16
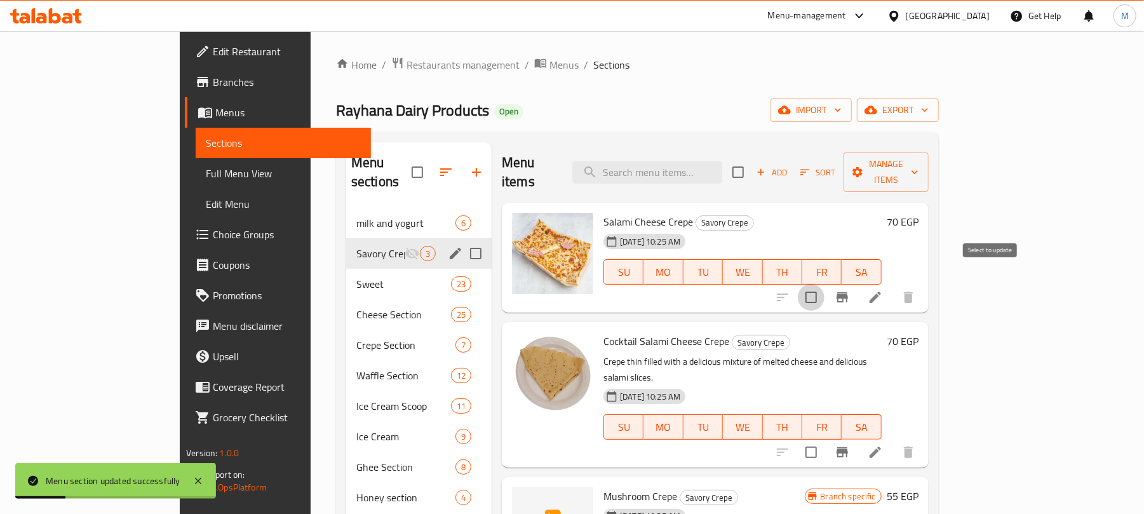
click at [825, 284] on input "checkbox" at bounding box center [811, 297] width 27 height 27
checkbox input "true"
click at [825, 439] on input "checkbox" at bounding box center [811, 452] width 27 height 27
checkbox input "true"
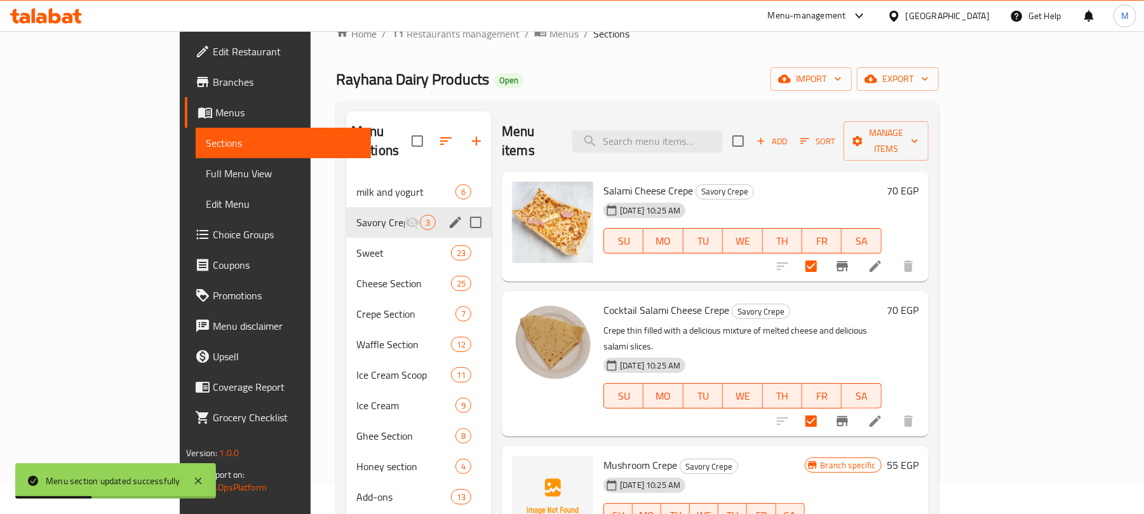
scroll to position [169, 0]
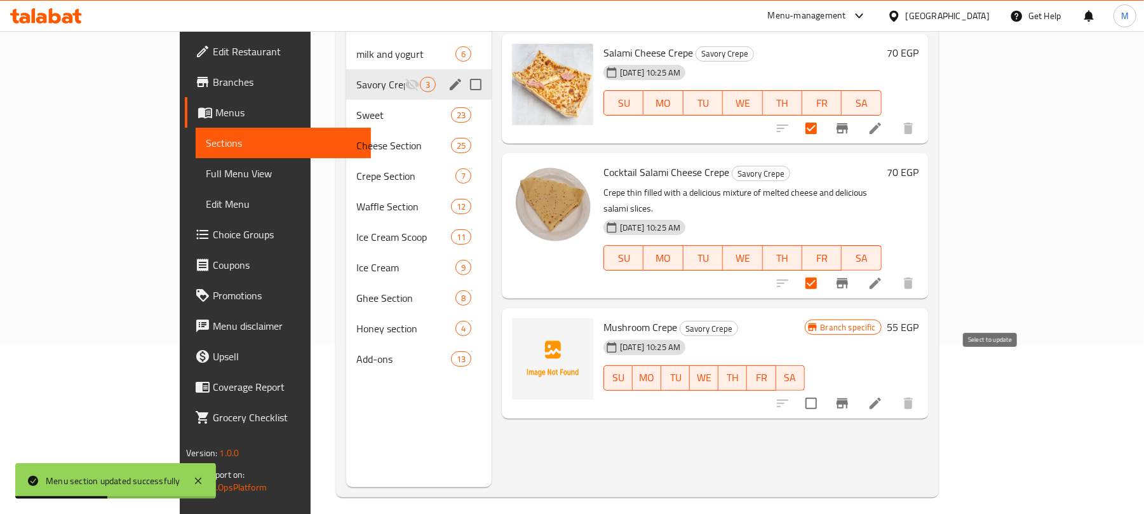
click at [825, 390] on input "checkbox" at bounding box center [811, 403] width 27 height 27
checkbox input "true"
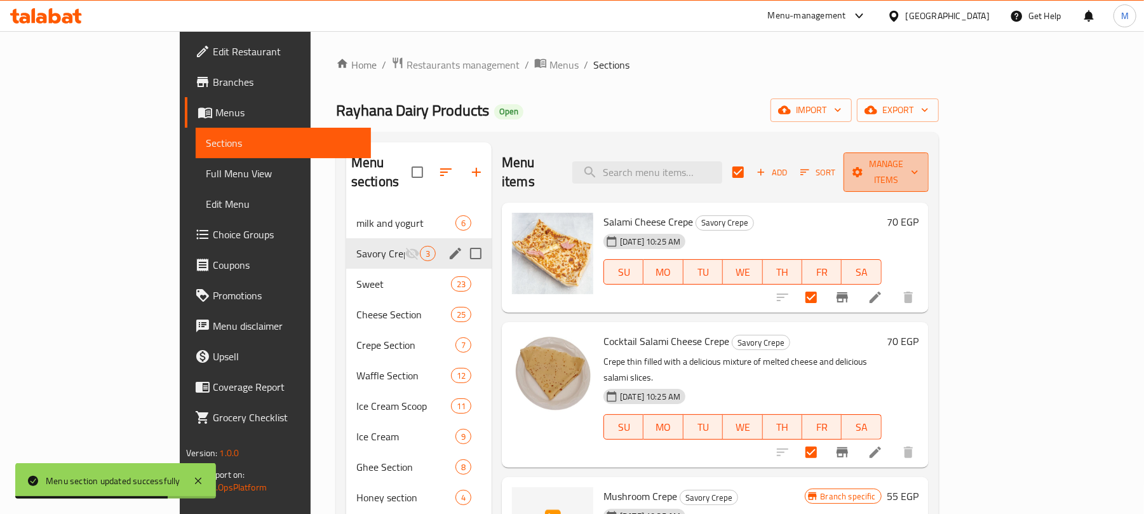
click at [919, 170] on span "Manage items" at bounding box center [886, 172] width 65 height 32
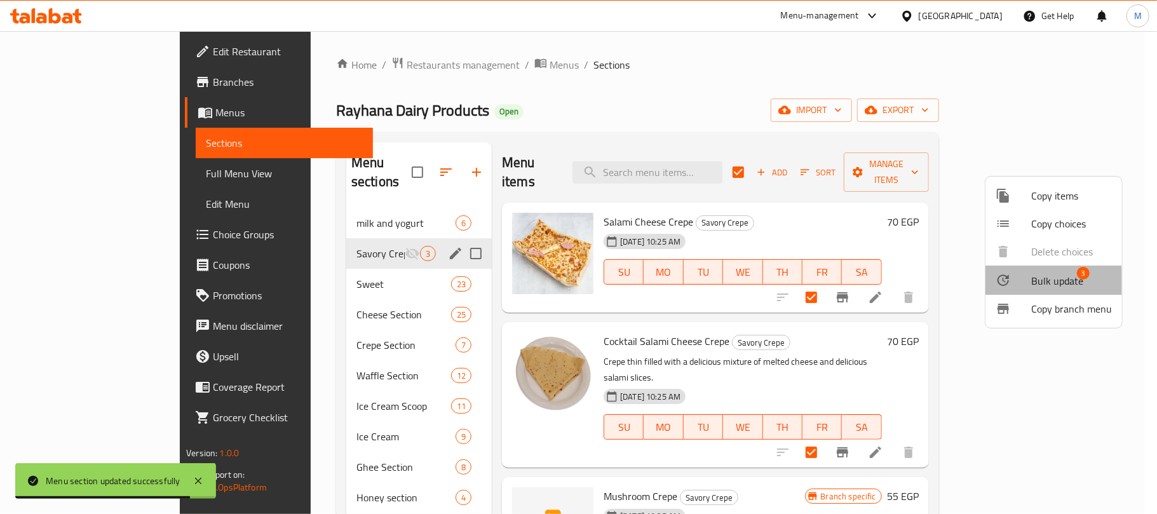
click at [1040, 282] on span "Bulk update" at bounding box center [1057, 280] width 52 height 15
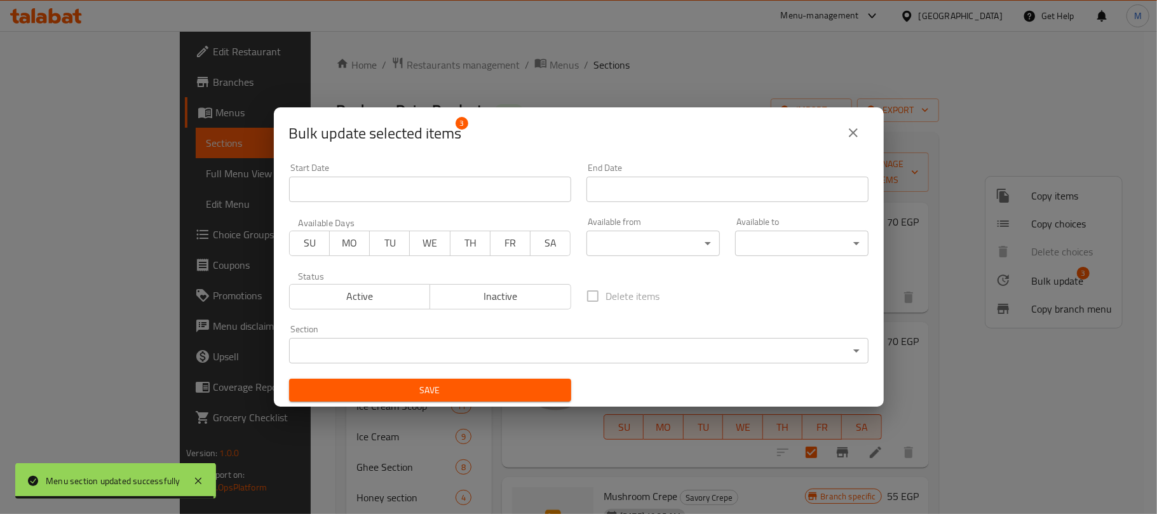
click at [469, 352] on body "Menu section updated successfully ​ Menu-management Egypt Get Help M Edit Resta…" at bounding box center [578, 272] width 1157 height 483
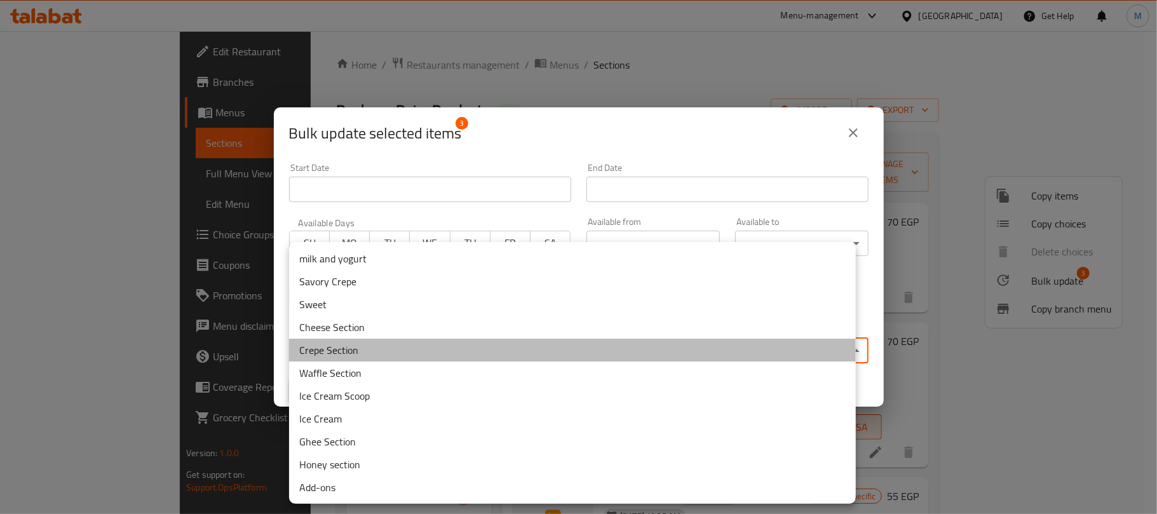
click at [369, 347] on li "Crepe Section" at bounding box center [572, 350] width 567 height 23
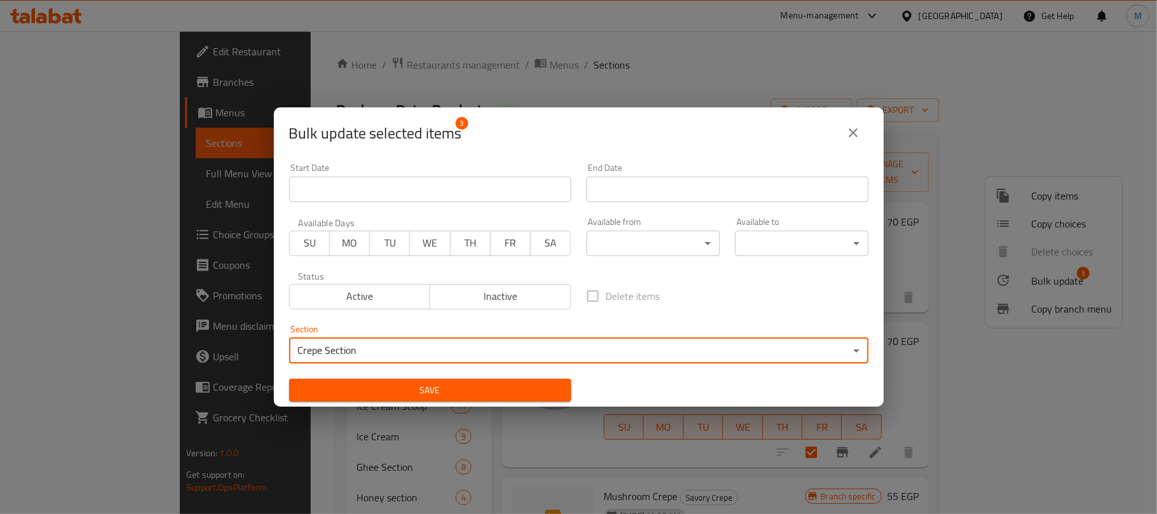
click at [390, 394] on span "Save" at bounding box center [430, 391] width 262 height 16
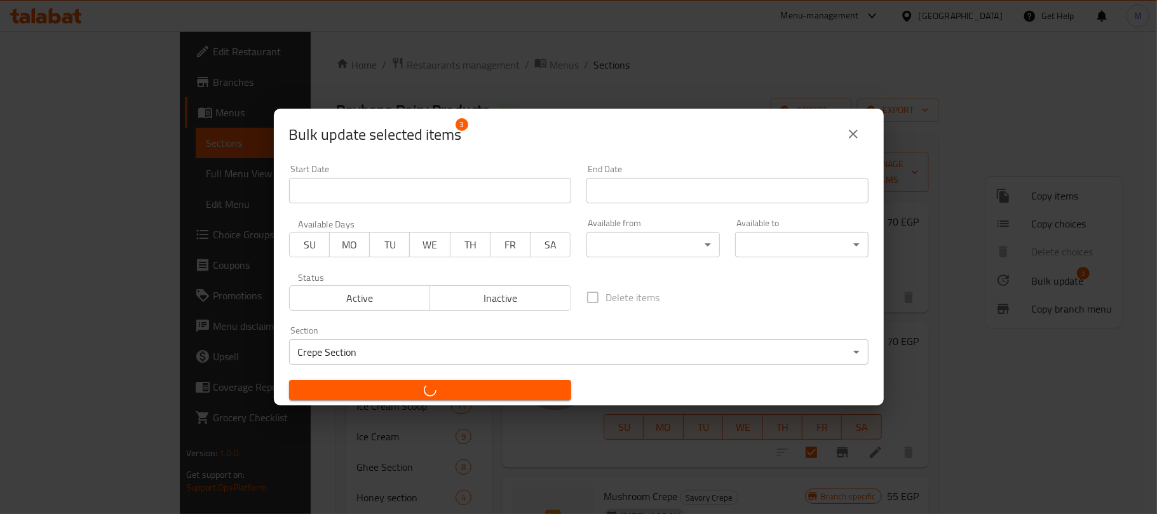
checkbox input "false"
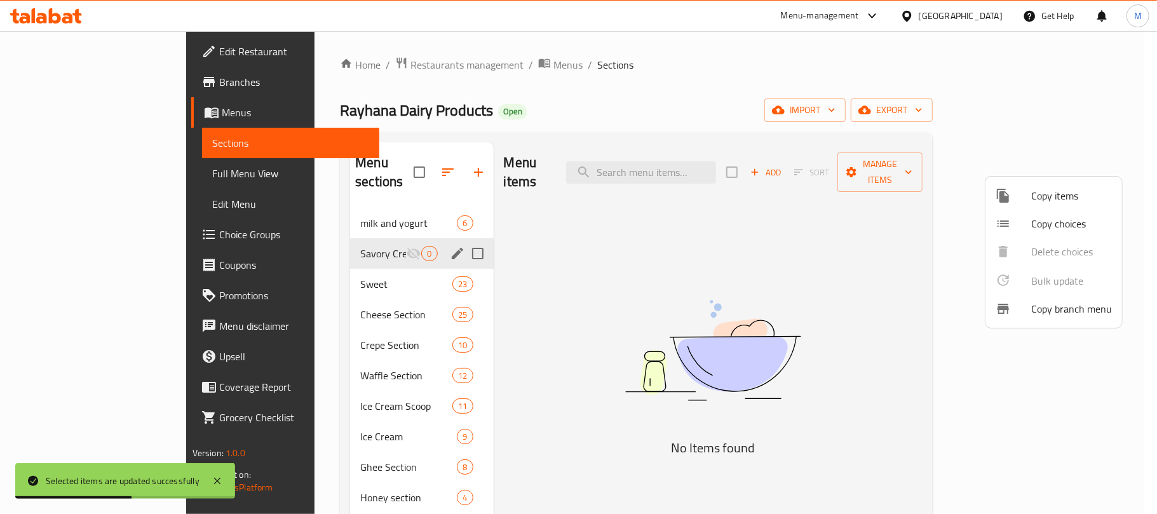
click at [522, 319] on div at bounding box center [578, 257] width 1157 height 514
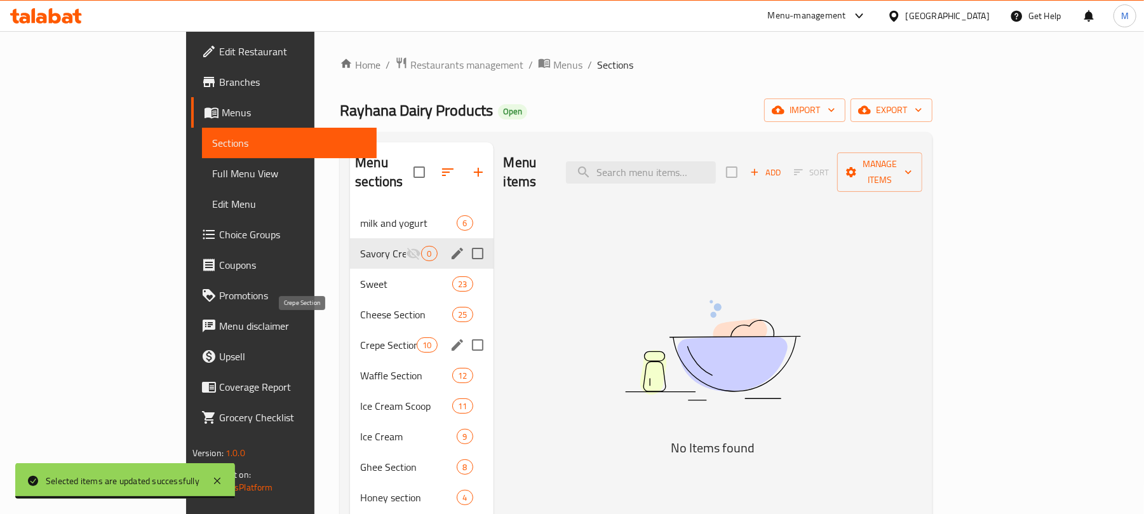
click at [360, 337] on span "Crepe Section" at bounding box center [388, 344] width 57 height 15
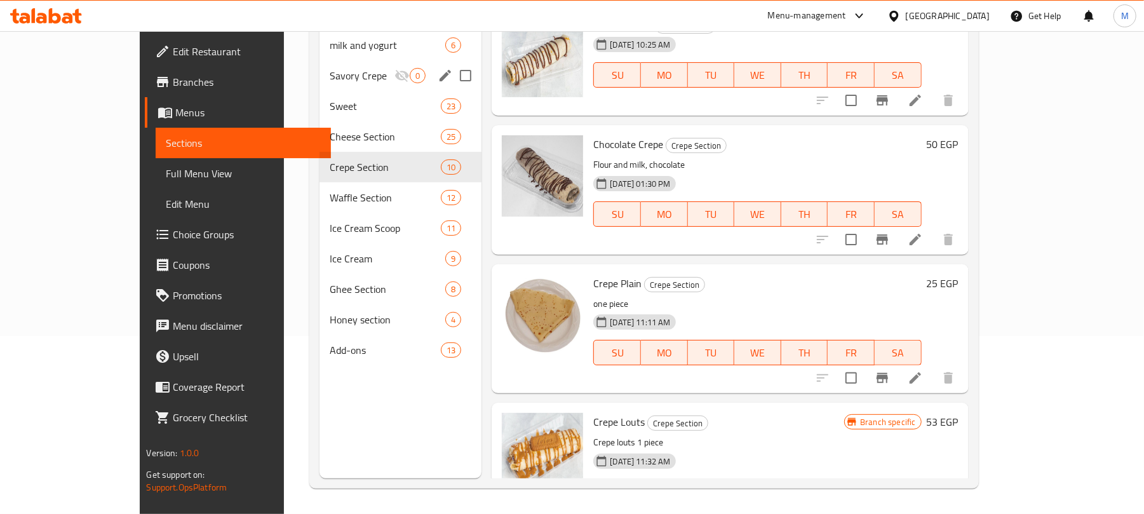
click at [975, 16] on div "[GEOGRAPHIC_DATA]" at bounding box center [948, 16] width 84 height 14
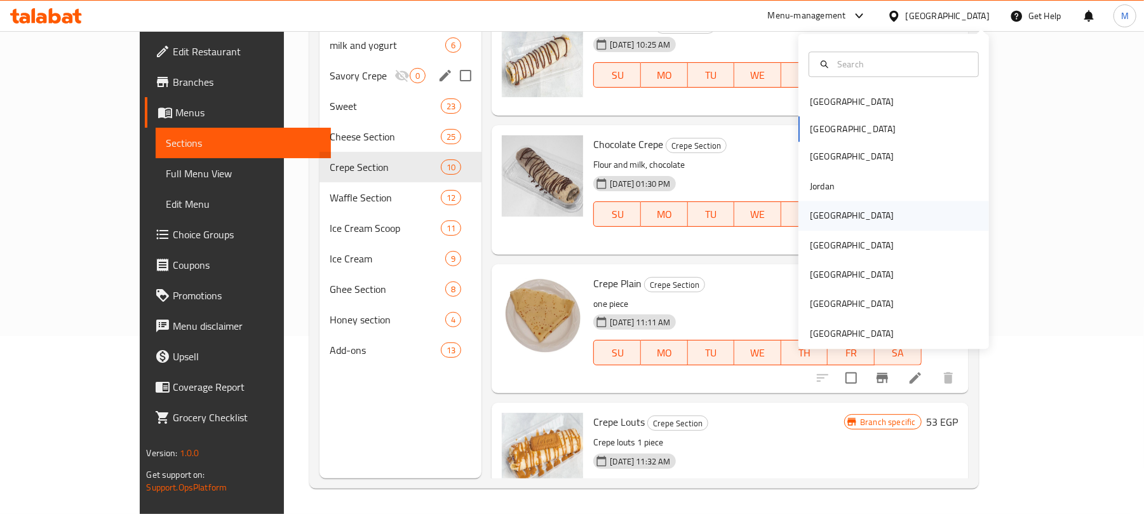
click at [834, 209] on div "Kuwait" at bounding box center [894, 215] width 191 height 29
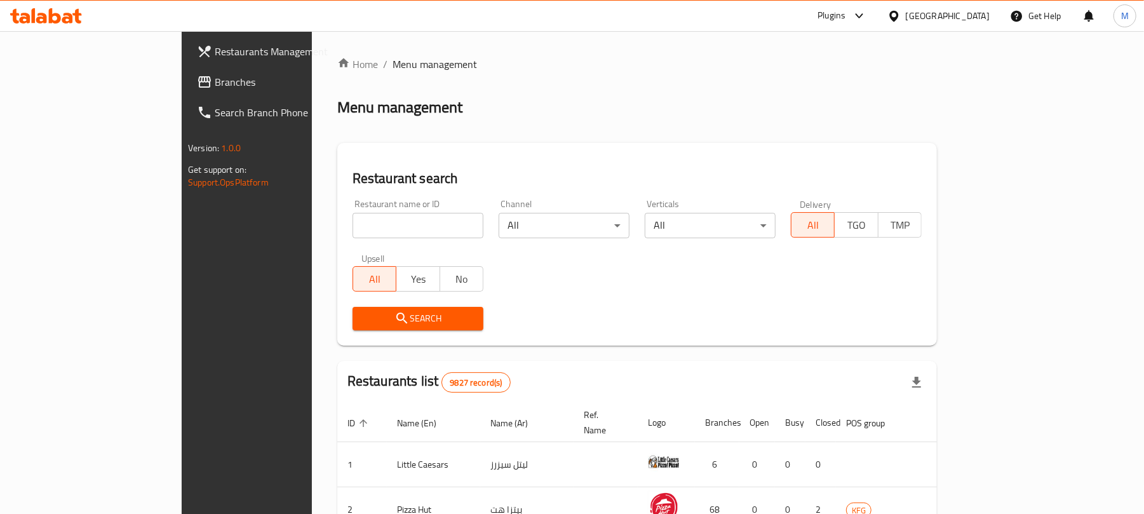
click at [215, 85] on span "Branches" at bounding box center [289, 81] width 148 height 15
